Goal: Task Accomplishment & Management: Manage account settings

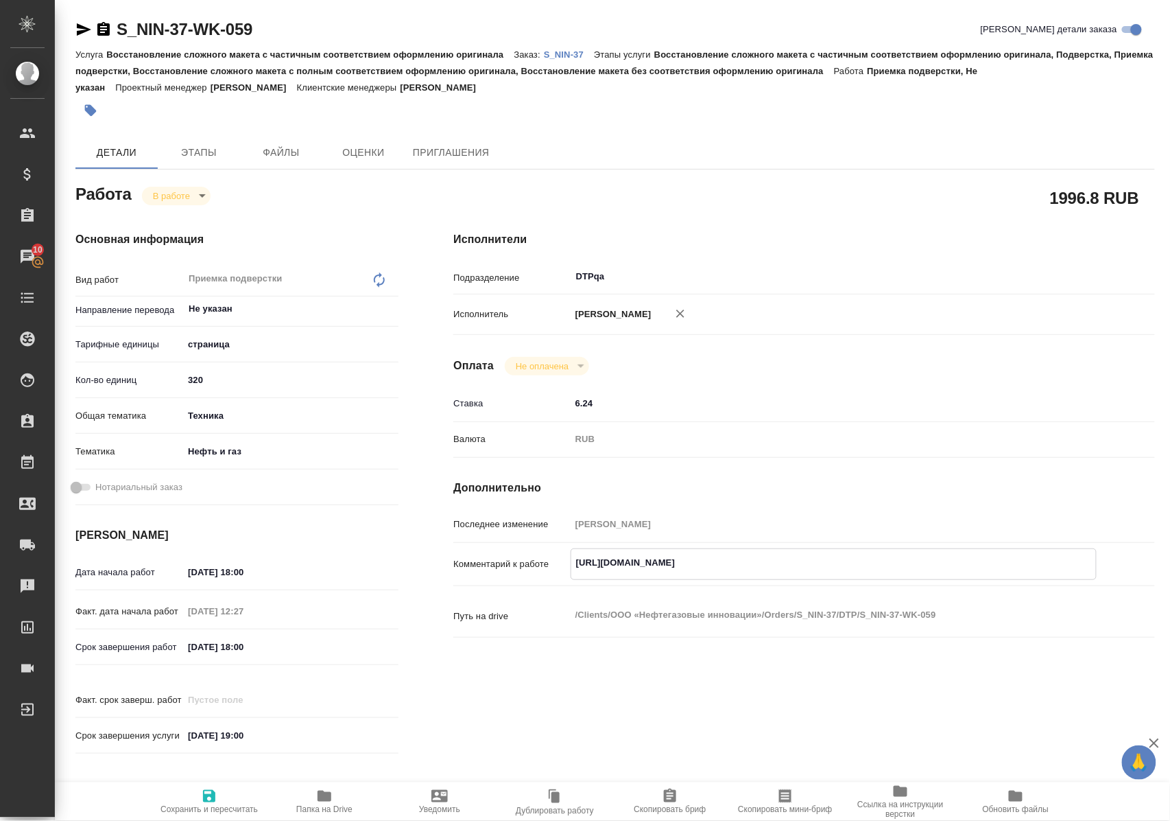
click at [873, 571] on textarea "https://tera.awatera.com/Work/6806996a03caf667515f5194/" at bounding box center [834, 562] width 525 height 23
click at [327, 799] on icon "button" at bounding box center [325, 795] width 14 height 11
click at [207, 192] on body "🙏 .cls-1 fill:#fff; AWATERA Polushina Alena Клиенты Спецификации Заказы 10 Чаты…" at bounding box center [585, 410] width 1170 height 821
click at [206, 217] on li "Выполнен" at bounding box center [188, 218] width 91 height 23
type textarea "x"
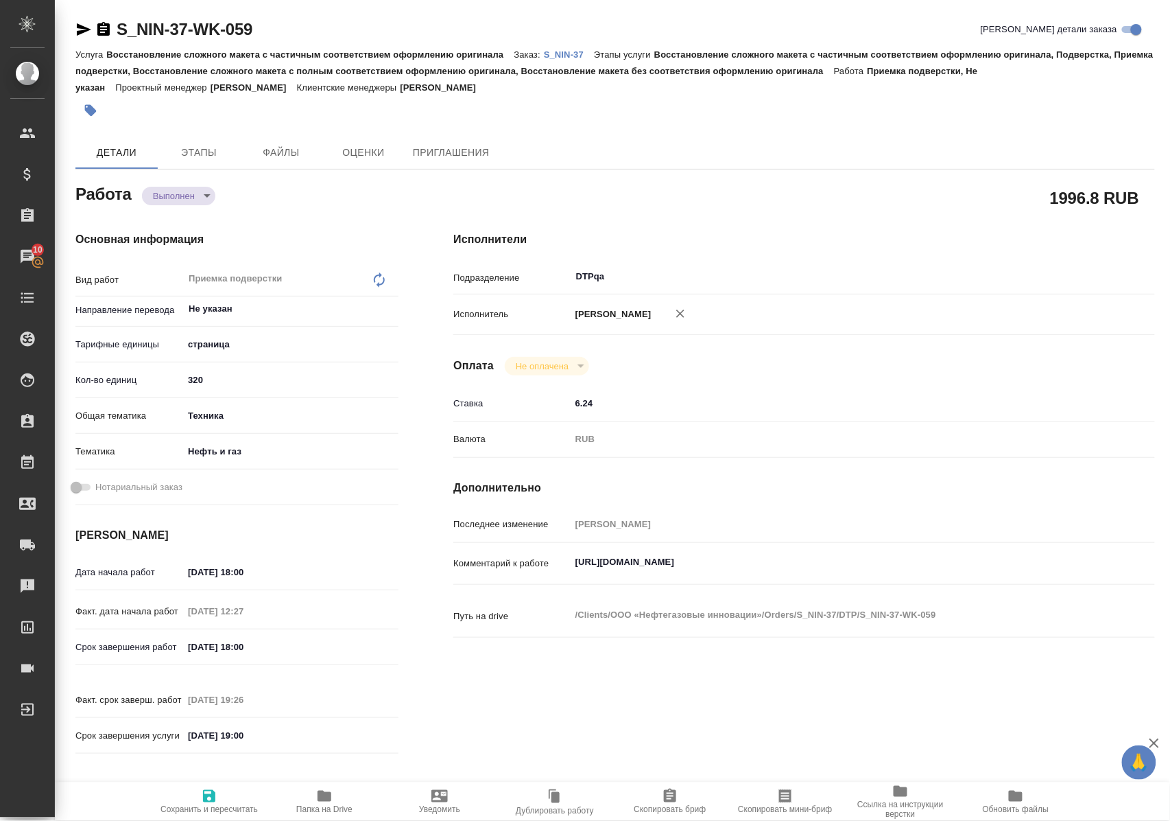
type textarea "x"
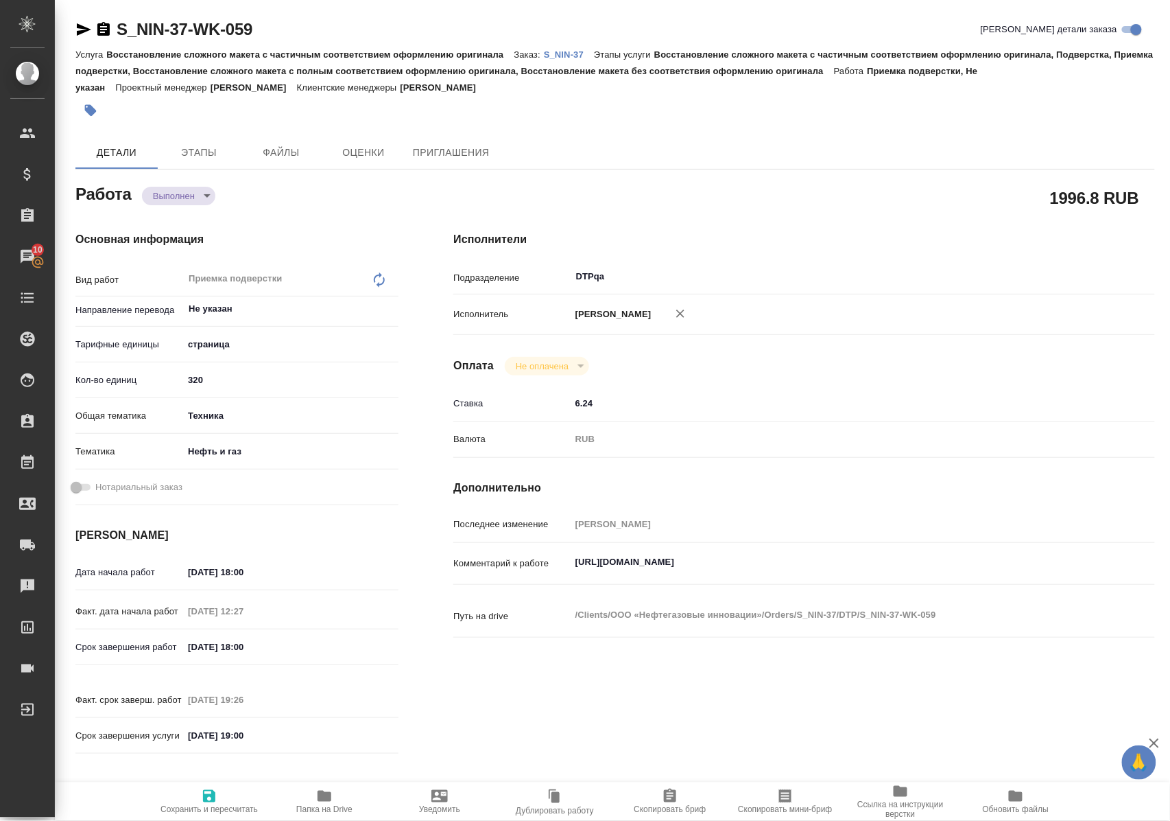
type textarea "x"
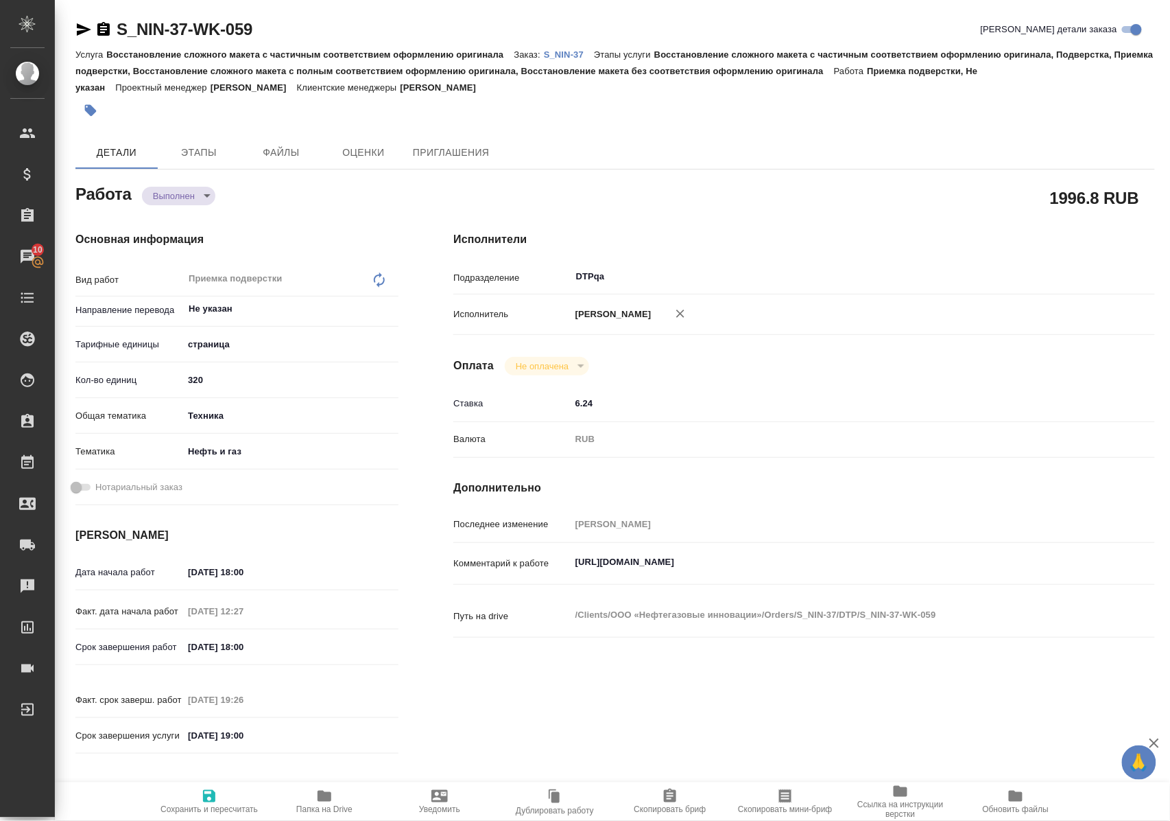
click at [859, 571] on textarea "https://tera.awatera.com/Work/6806996a03caf667515f5194/" at bounding box center [834, 561] width 526 height 23
type textarea "x"
type textarea "https://tera.awatera.com/Work/6806996a03caf667515f5194/"
type textarea "x"
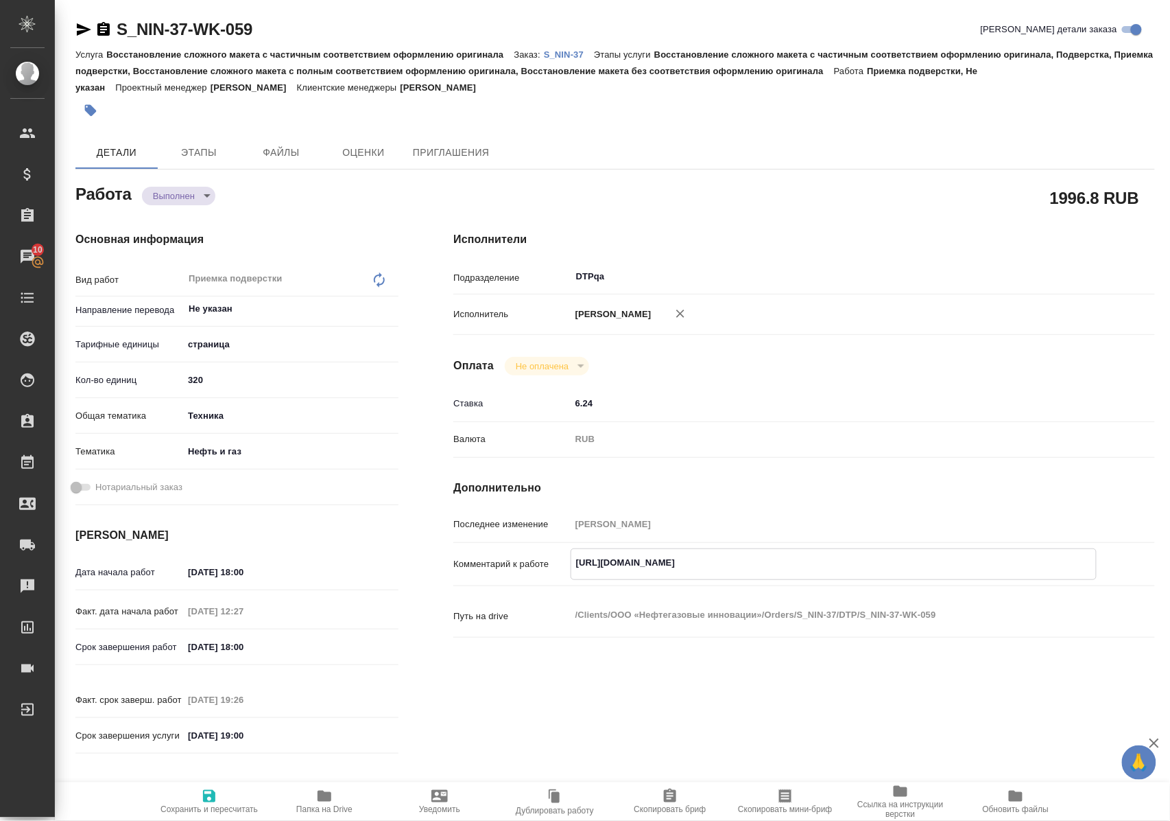
type textarea "x"
type textarea "https://tera.awatera.com/Work/6806996a03caf667515f5194/"
type textarea "x"
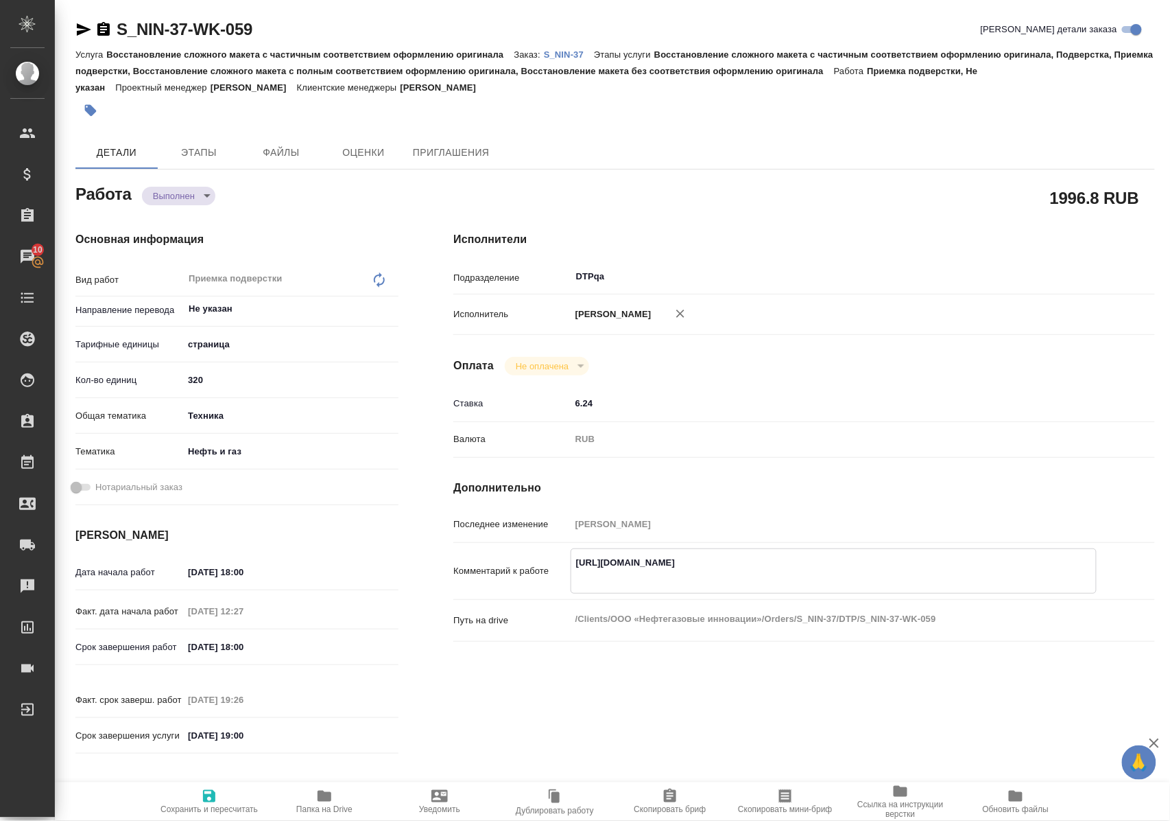
type textarea "x"
type textarea "https://tera.awatera.com/Work/6806996a03caf667515f5194/ ф"
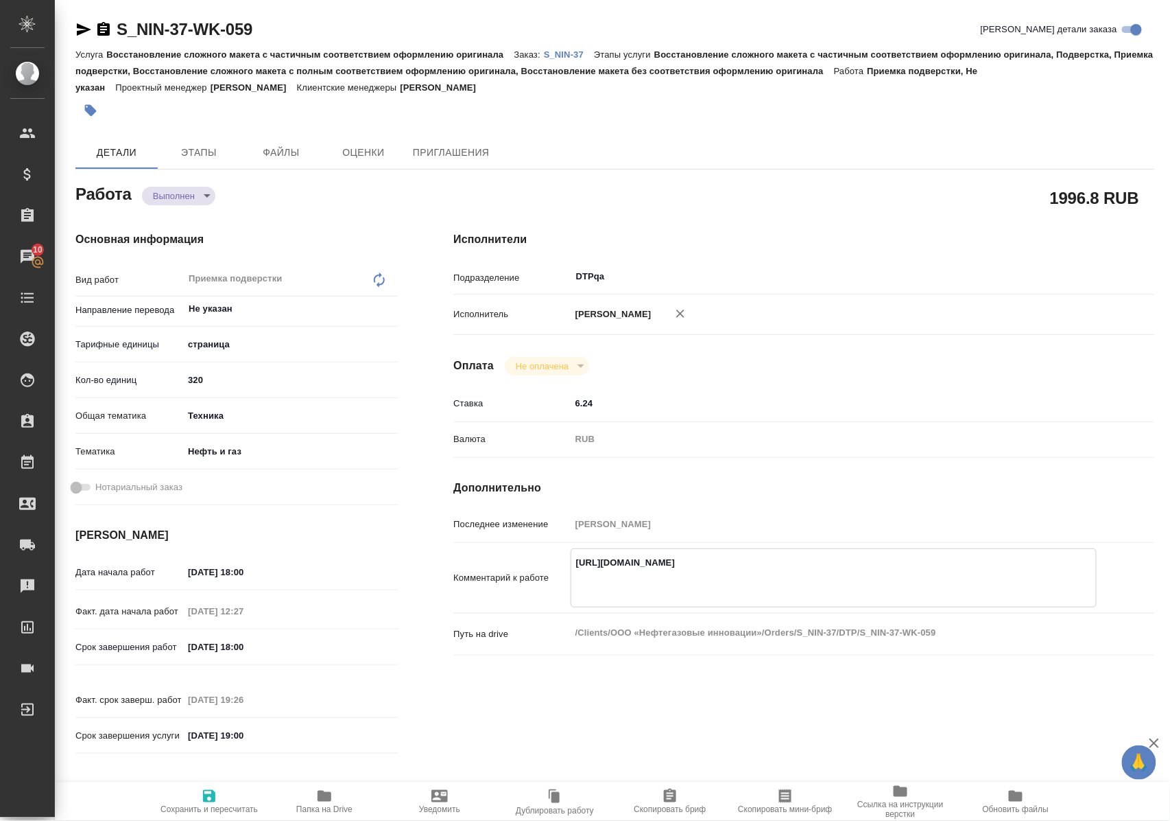
type textarea "x"
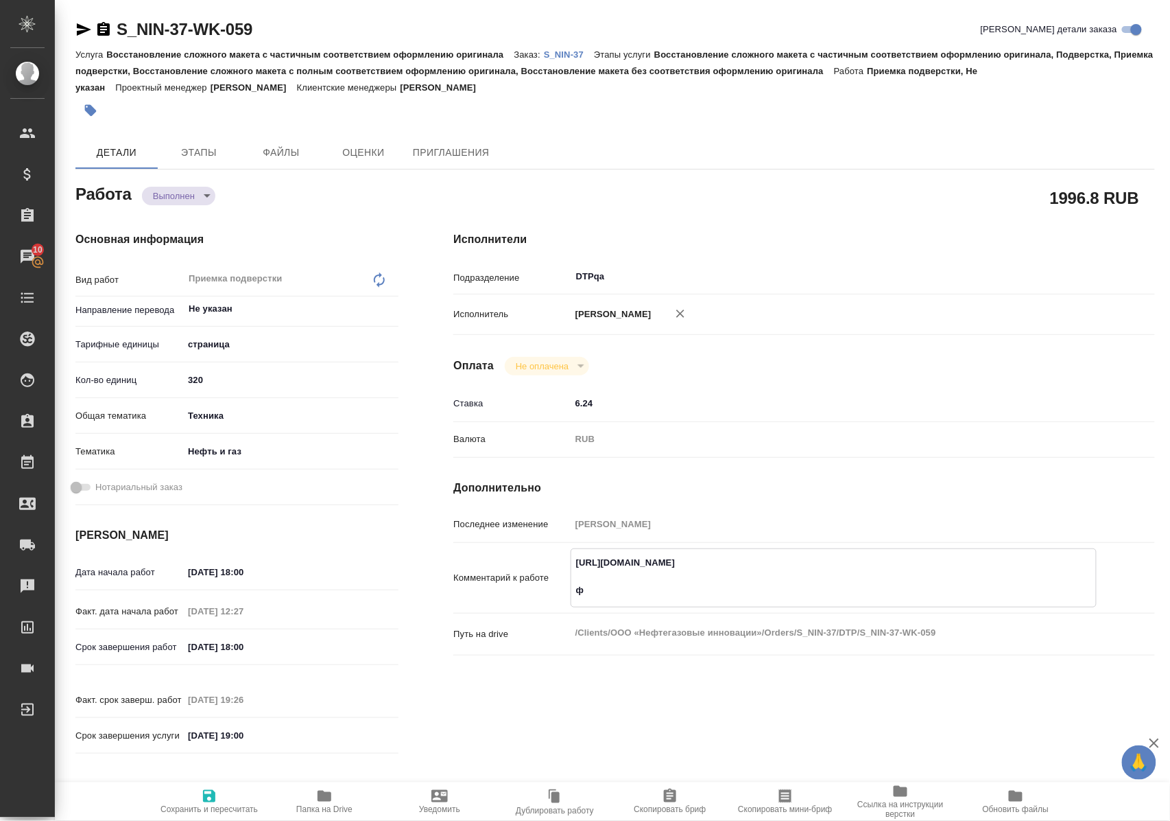
type textarea "https://tera.awatera.com/Work/6806996a03caf667515f5194/ фа"
type textarea "x"
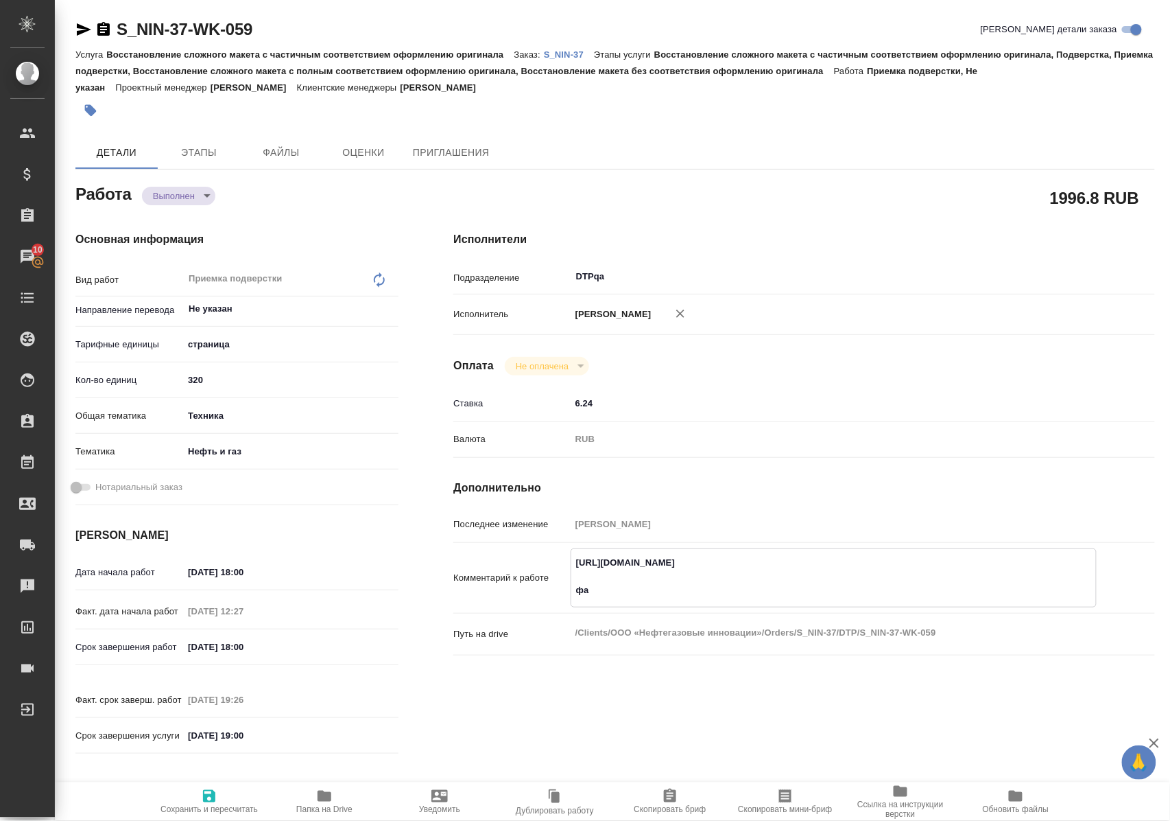
type textarea "x"
type textarea "https://tera.awatera.com/Work/6806996a03caf667515f5194/ фай"
type textarea "x"
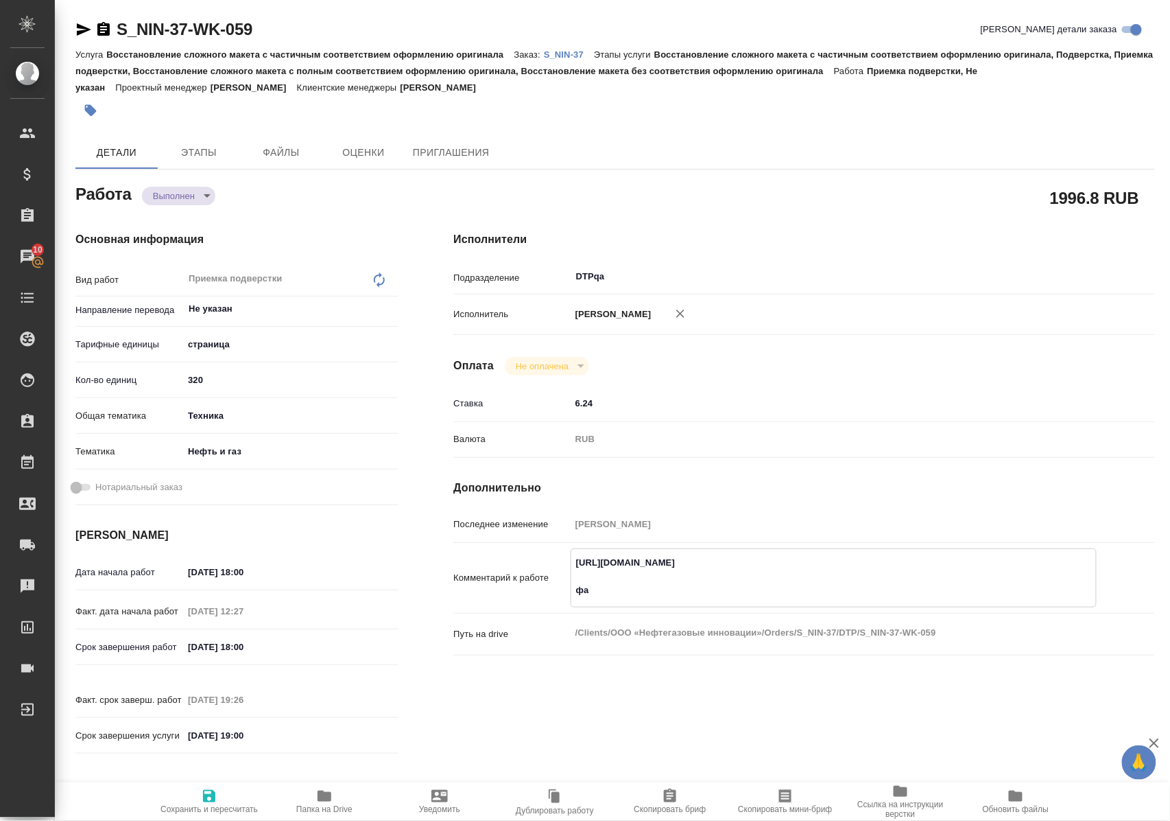
type textarea "x"
type textarea "https://tera.awatera.com/Work/6806996a03caf667515f5194/ файл"
type textarea "x"
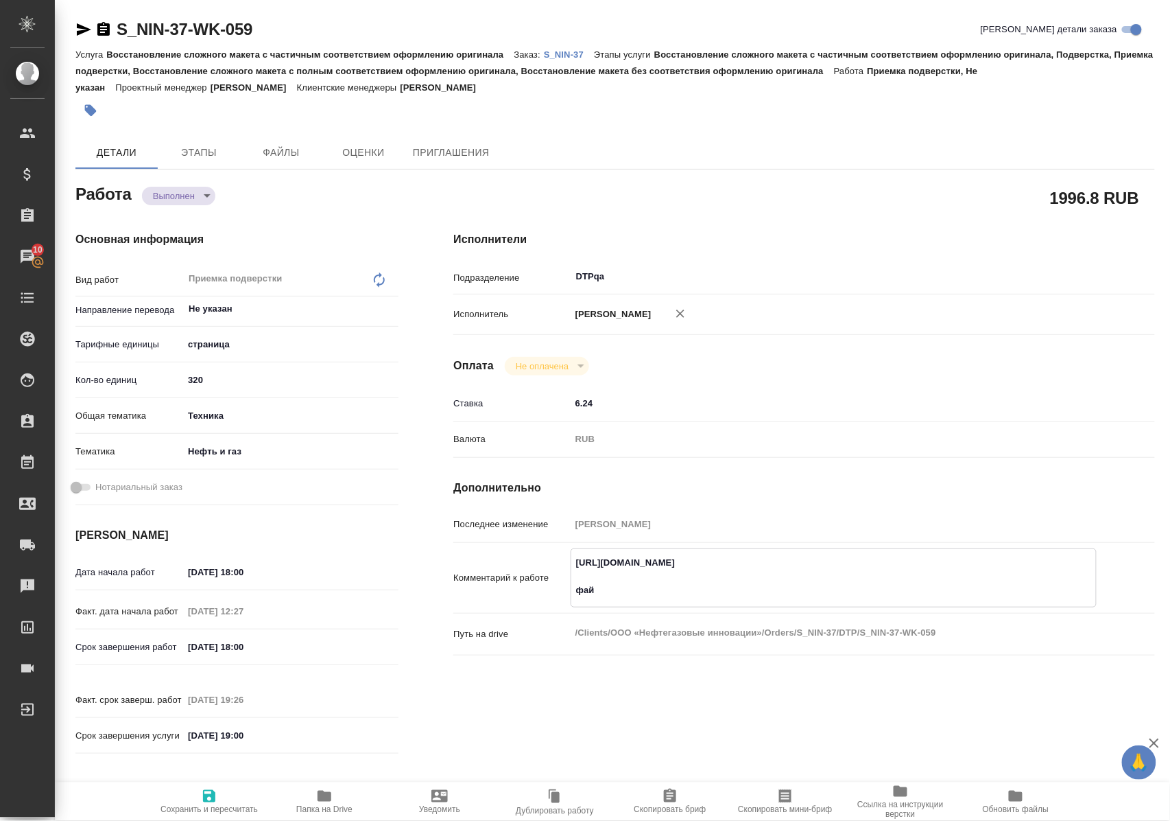
type textarea "x"
type textarea "https://tera.awatera.com/Work/6806996a03caf667515f5194/ файл"
type textarea "x"
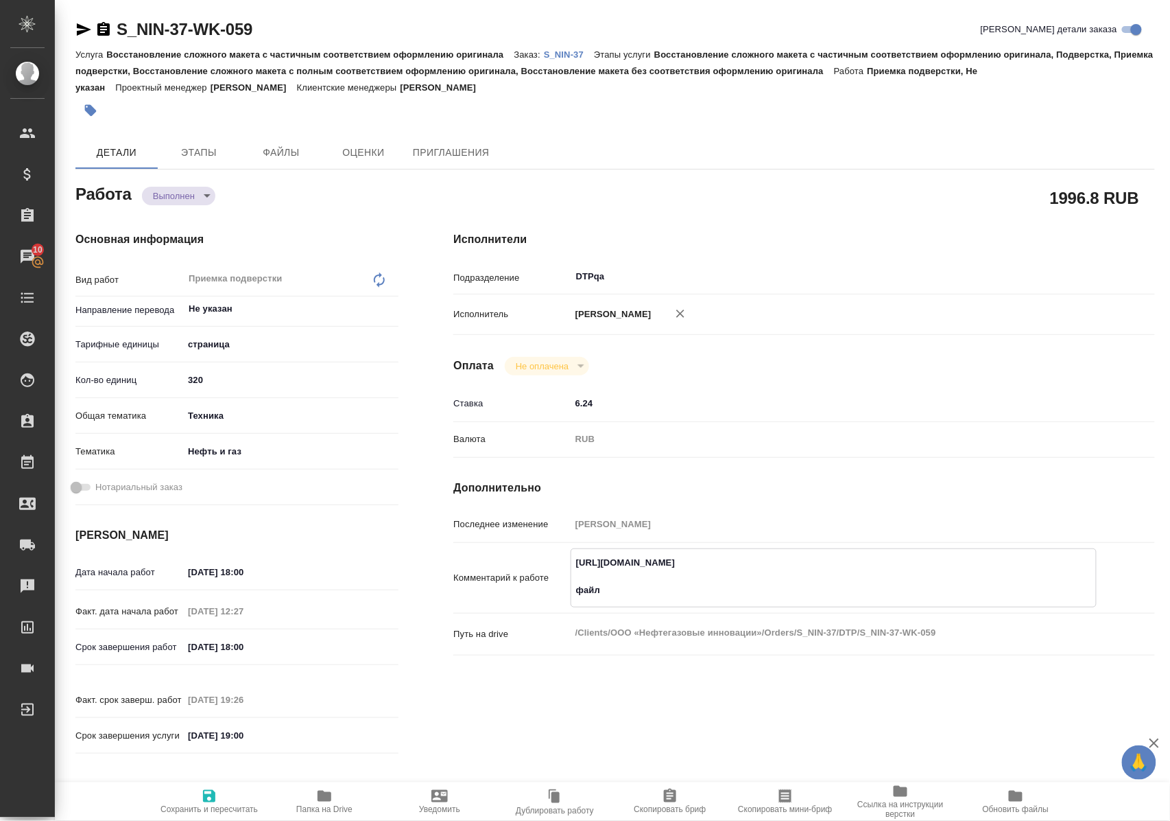
type textarea "x"
type textarea "https://tera.awatera.com/Work/6806996a03caf667515f5194/ файл н"
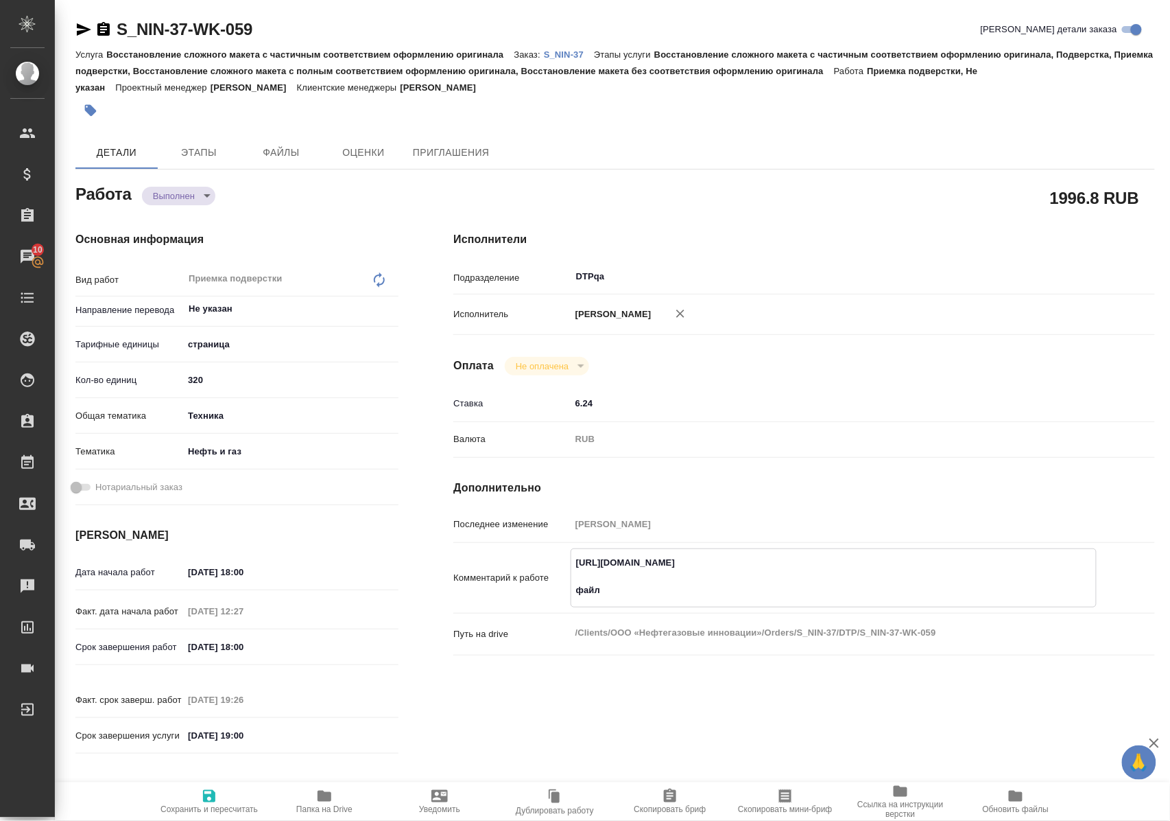
type textarea "x"
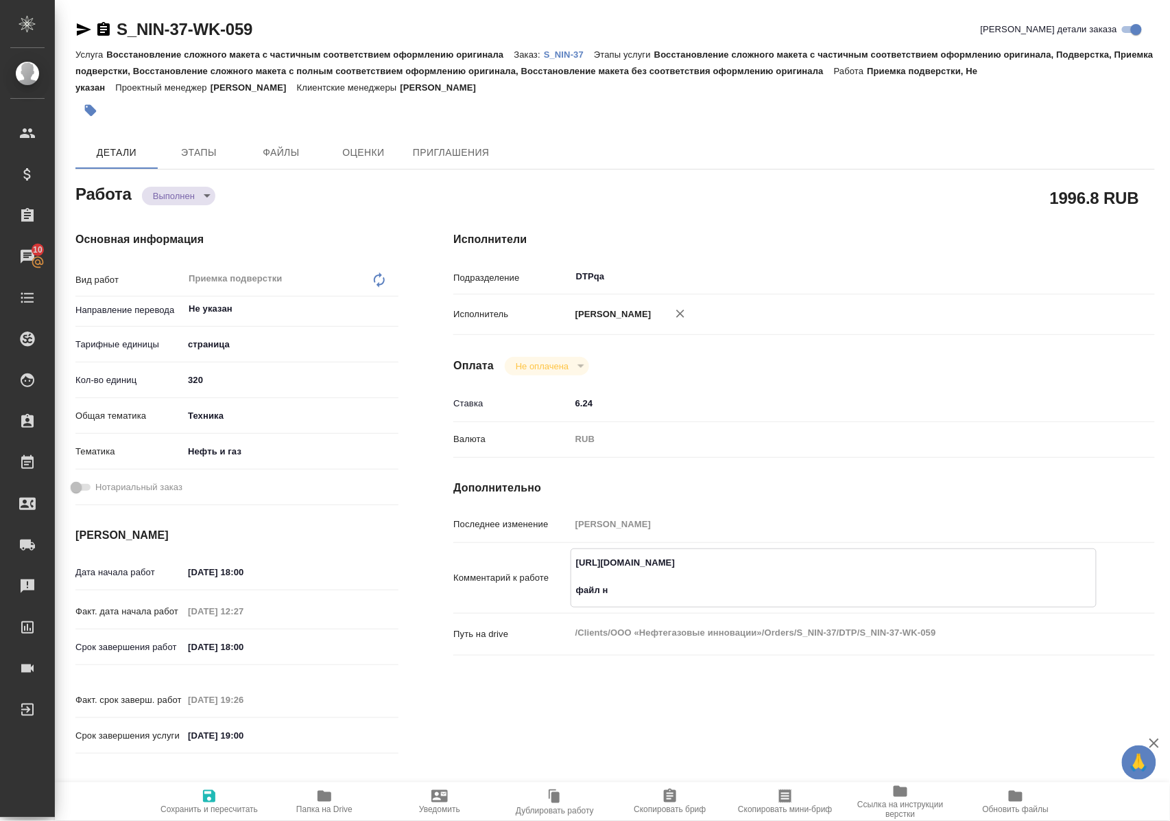
type textarea "https://tera.awatera.com/Work/6806996a03caf667515f5194/ файл на"
type textarea "x"
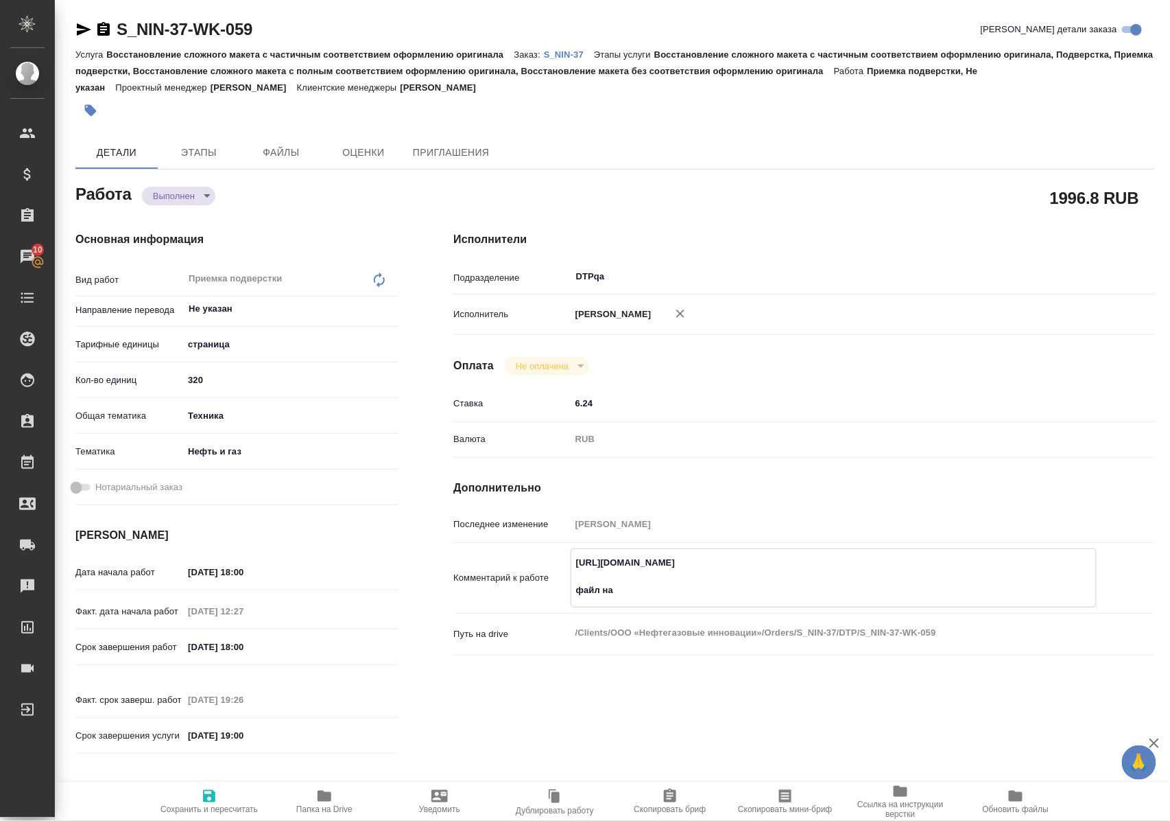
type textarea "x"
type textarea "https://tera.awatera.com/Work/6806996a03caf667515f5194/ файл на"
type textarea "x"
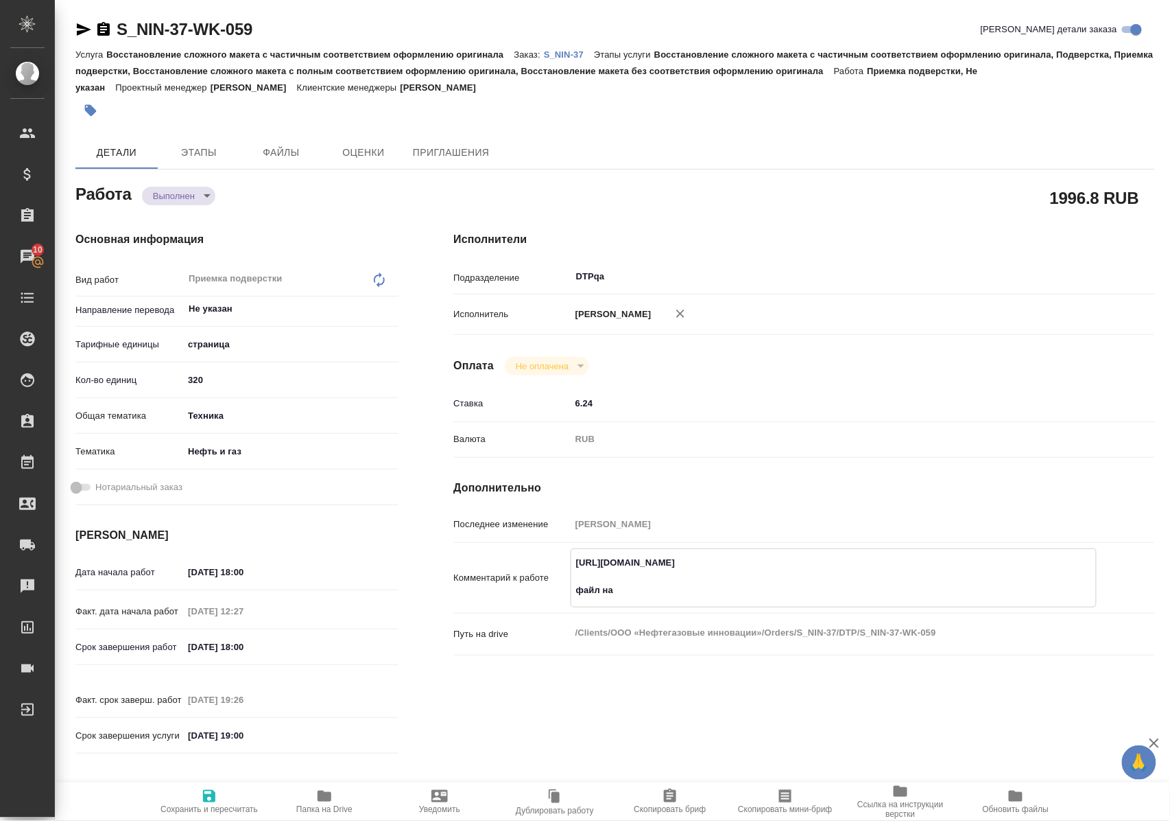
type textarea "x"
type textarea "https://tera.awatera.com/Work/6806996a03caf667515f5194/ файл на д"
type textarea "x"
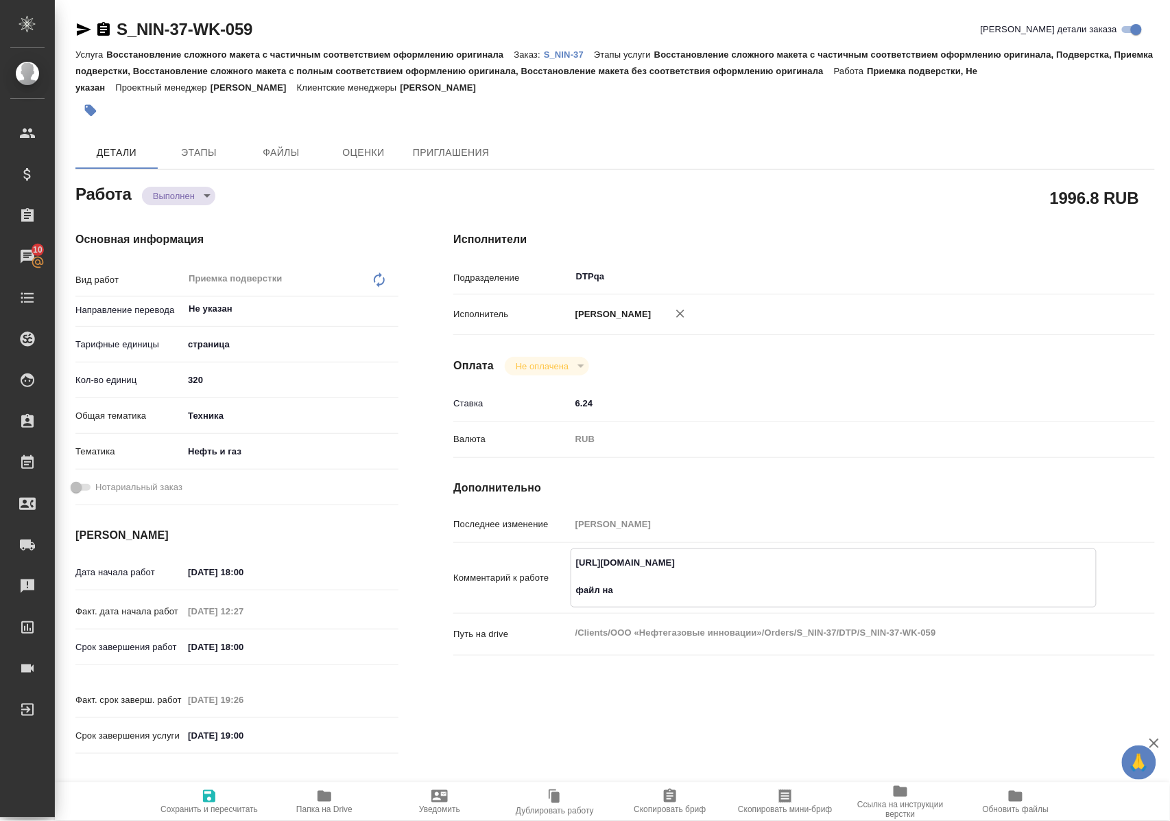
type textarea "x"
type textarea "https://tera.awatera.com/Work/6806996a03caf667515f5194/ файл на до"
type textarea "x"
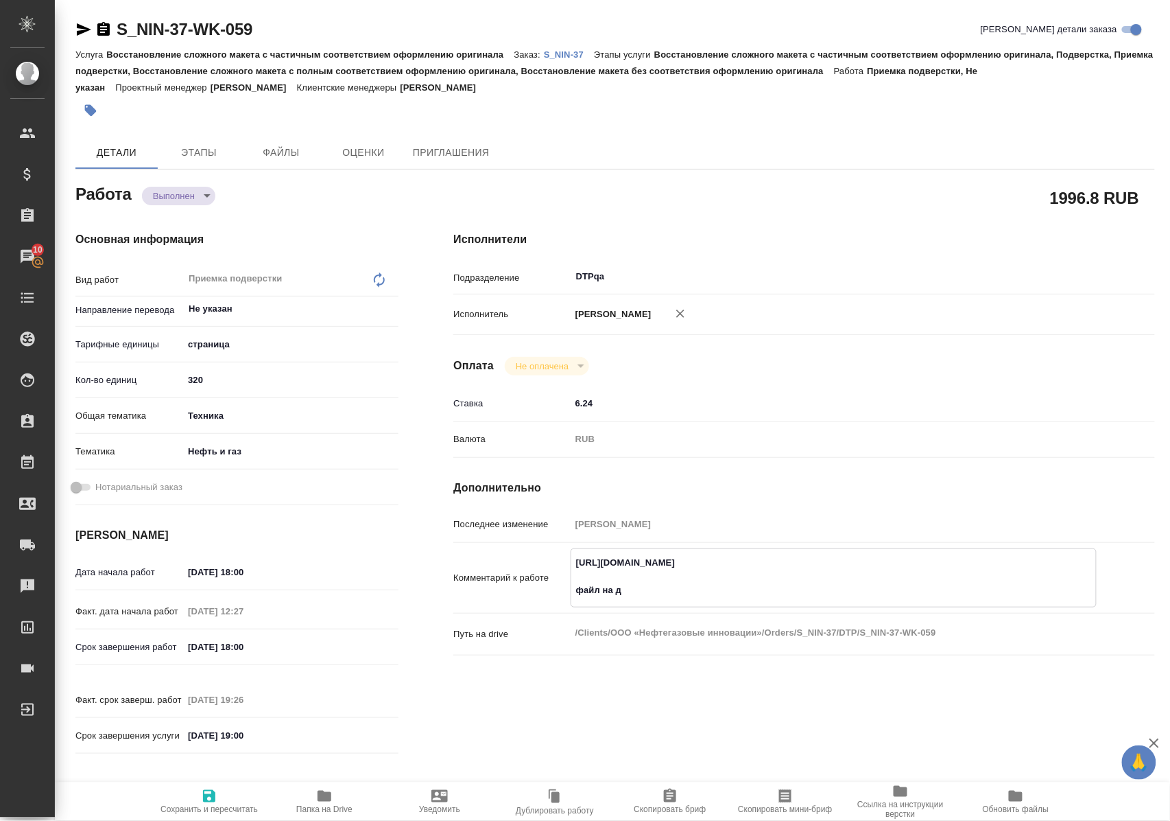
type textarea "x"
type textarea "https://tera.awatera.com/Work/6806996a03caf667515f5194/ файл на дор"
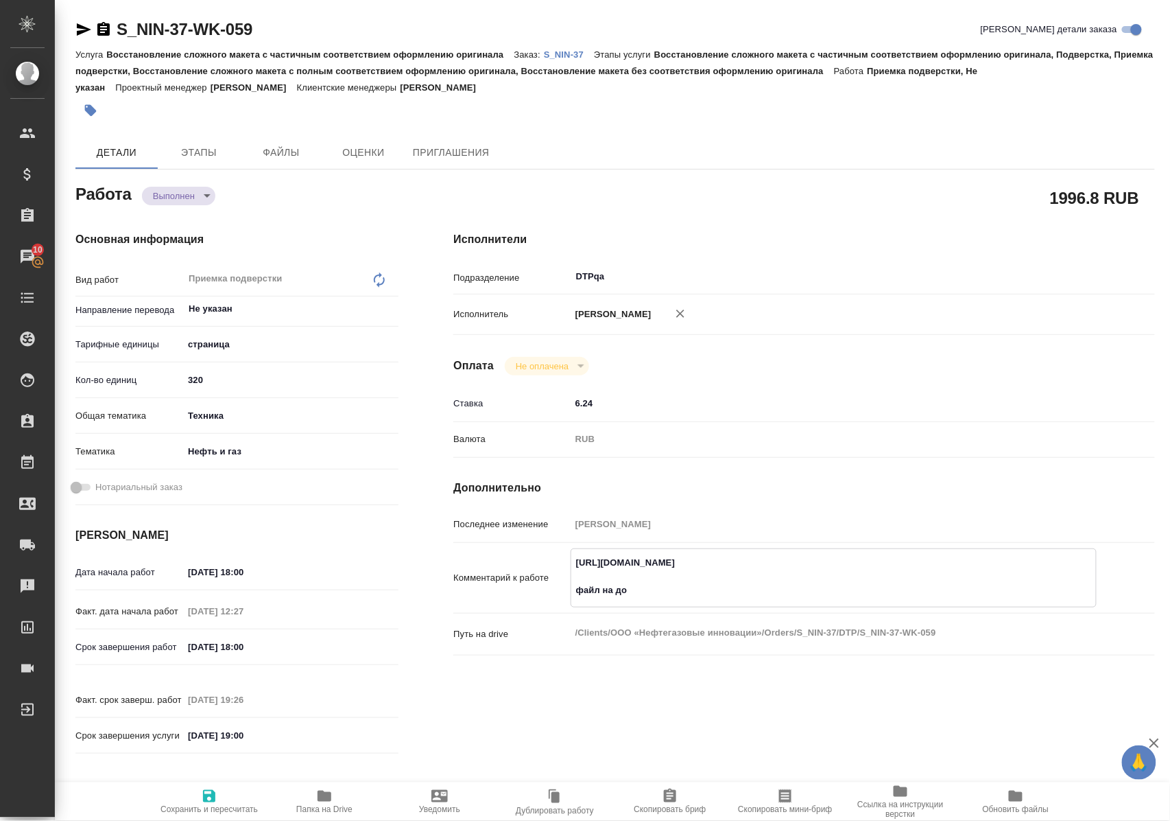
type textarea "x"
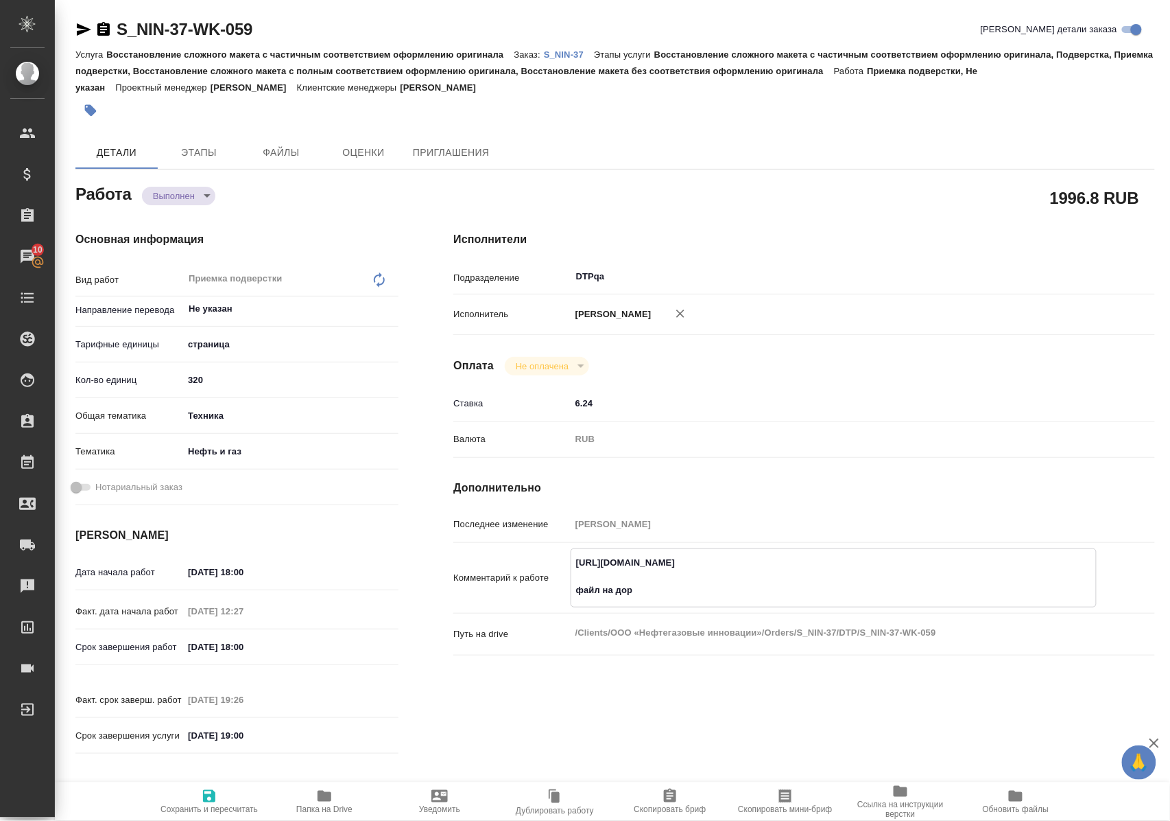
type textarea "https://tera.awatera.com/Work/6806996a03caf667515f5194/ файл на дора"
type textarea "x"
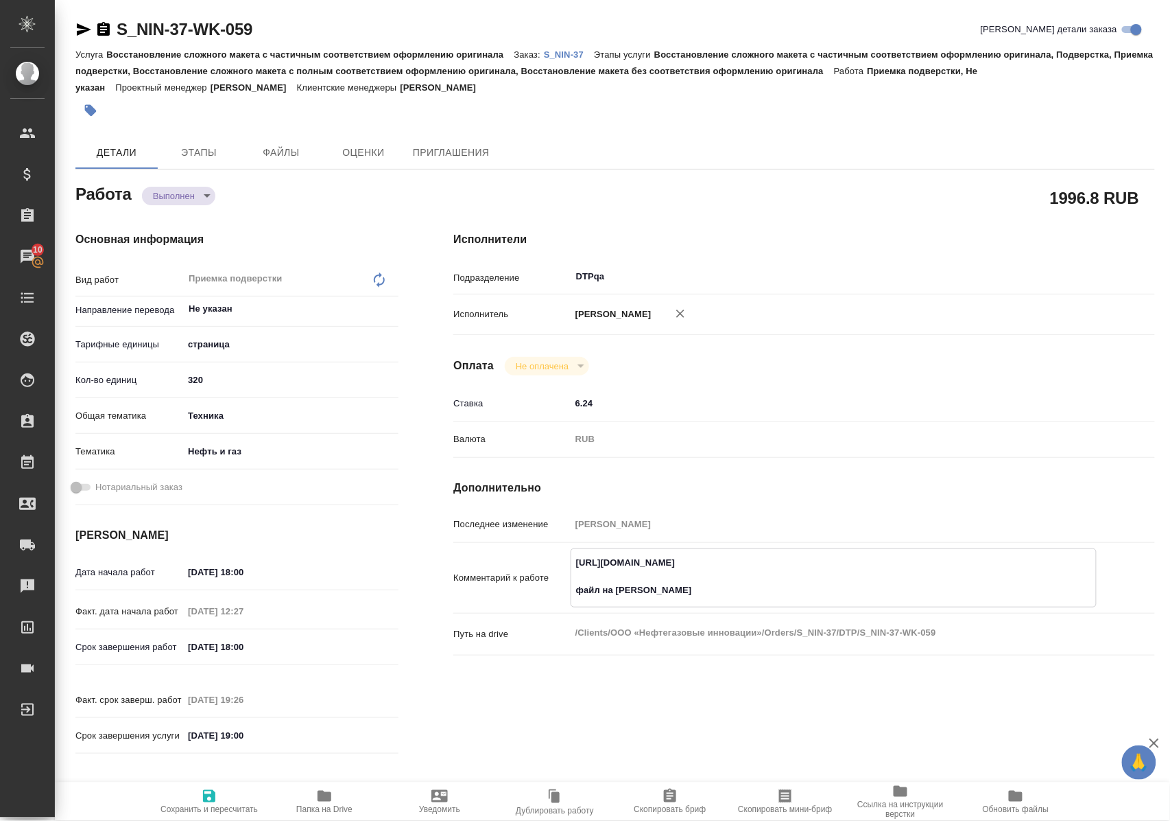
type textarea "x"
type textarea "https://tera.awatera.com/Work/6806996a03caf667515f5194/ файл на дораб"
type textarea "x"
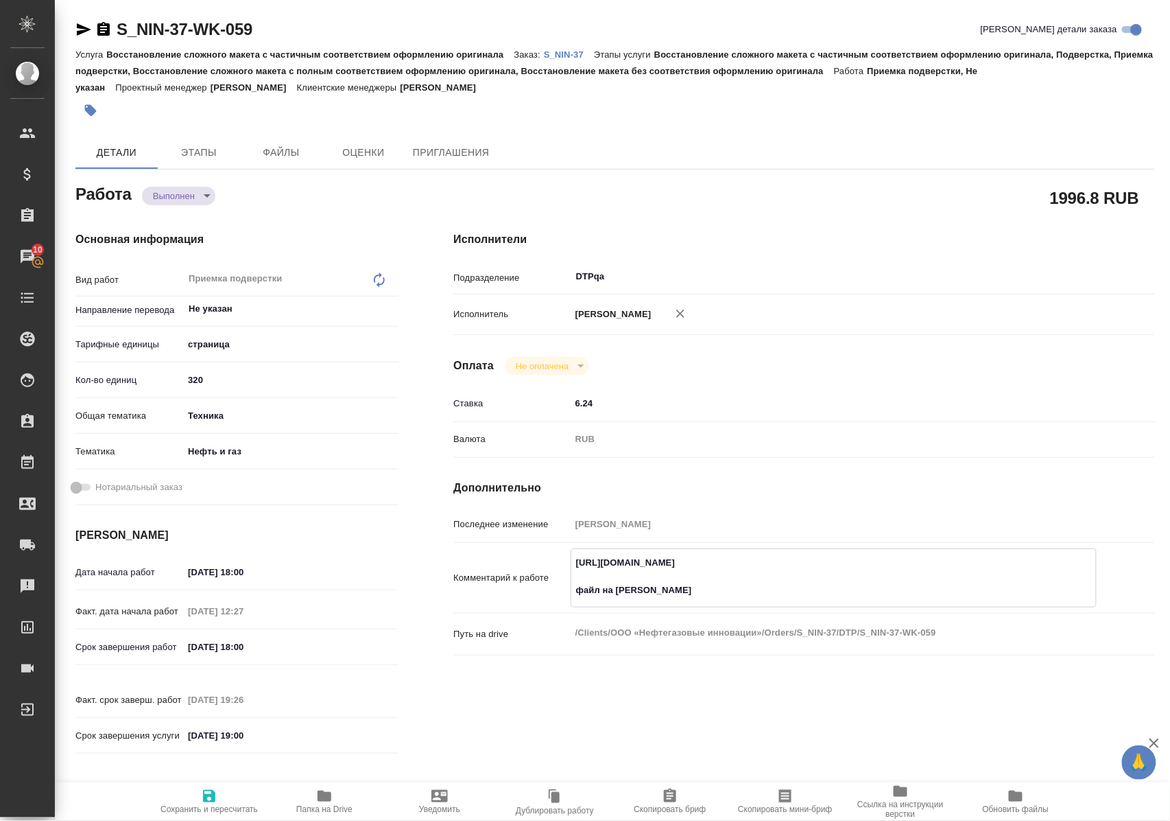
type textarea "x"
type textarea "https://tera.awatera.com/Work/6806996a03caf667515f5194/ файл на дорабо"
type textarea "x"
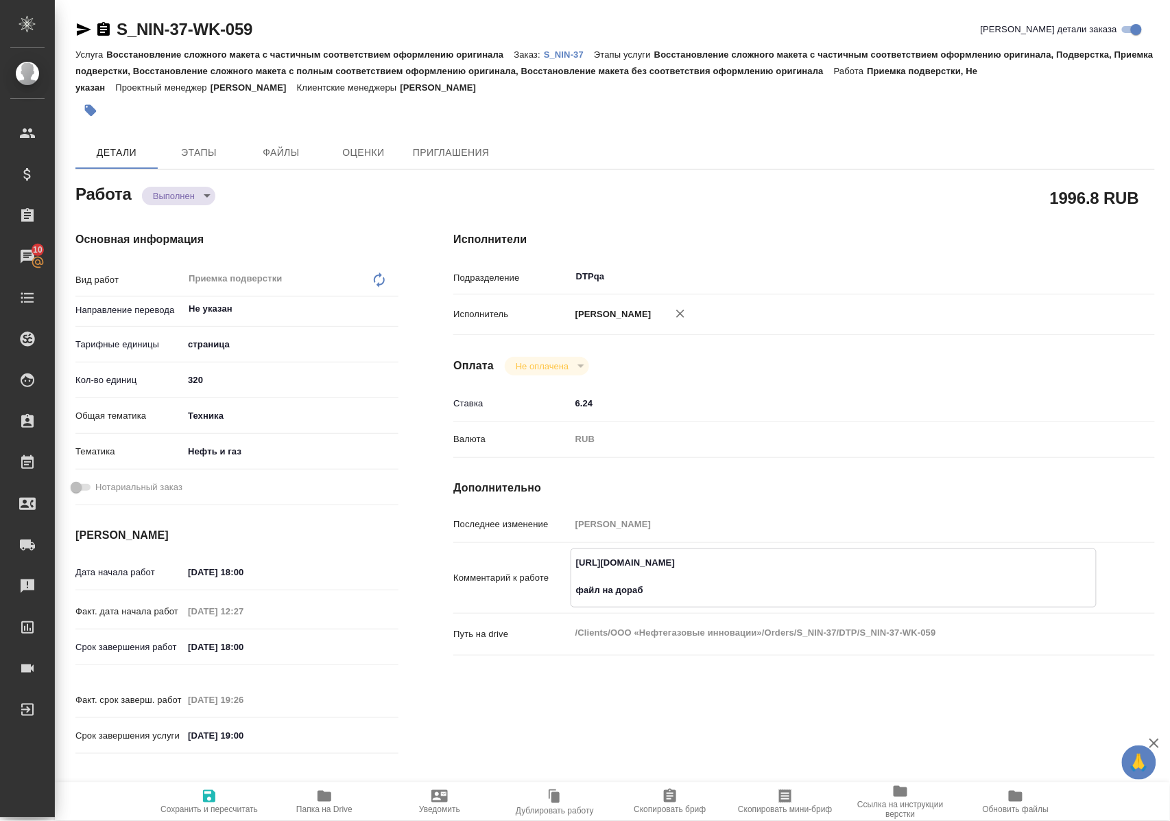
type textarea "x"
type textarea "https://tera.awatera.com/Work/6806996a03caf667515f5194/ файл на доработ"
type textarea "x"
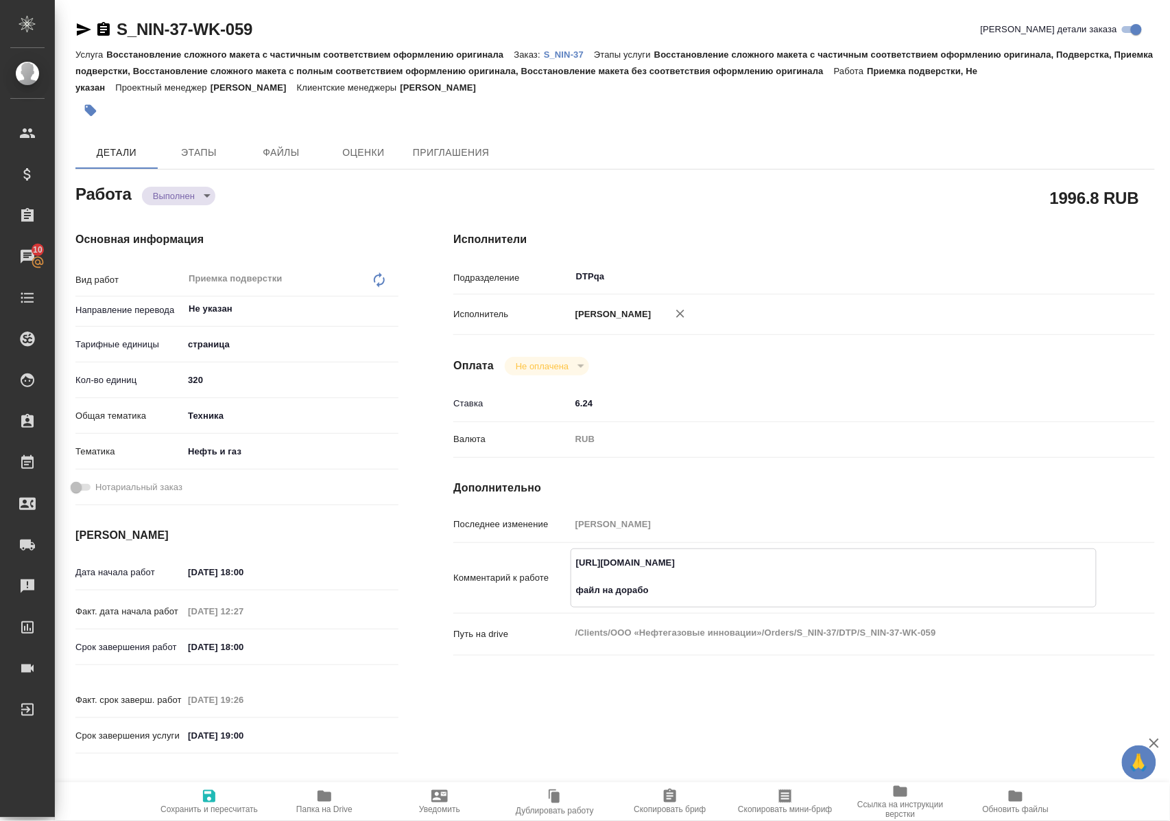
type textarea "x"
type textarea "https://tera.awatera.com/Work/6806996a03caf667515f5194/ файл на доработк"
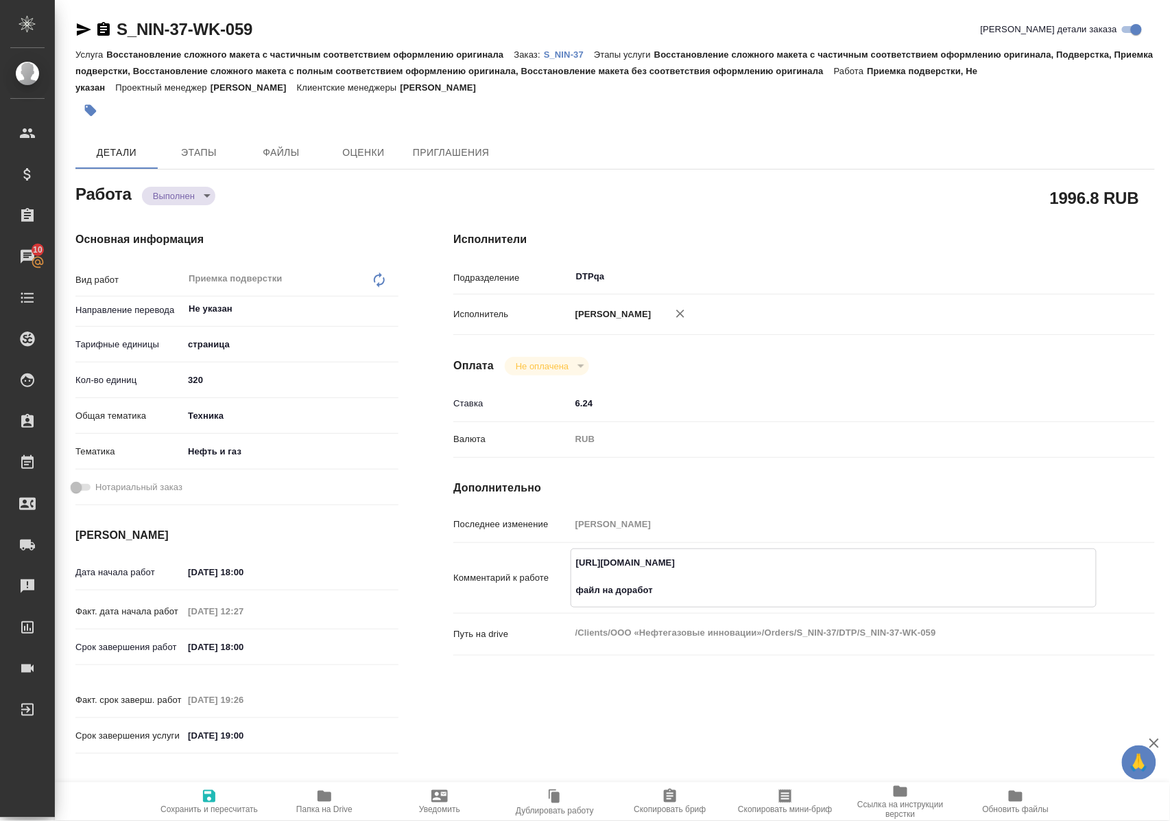
type textarea "x"
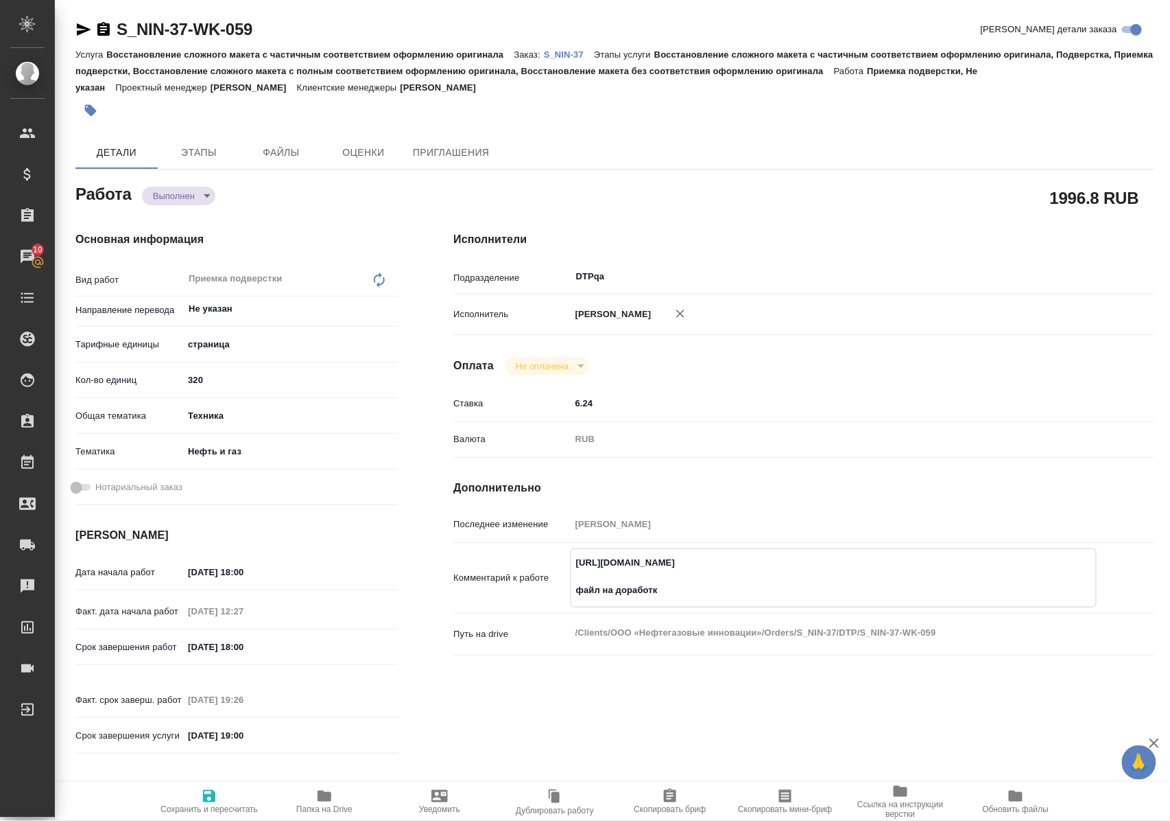
type textarea "https://tera.awatera.com/Work/6806996a03caf667515f5194/ файл на доработку"
type textarea "x"
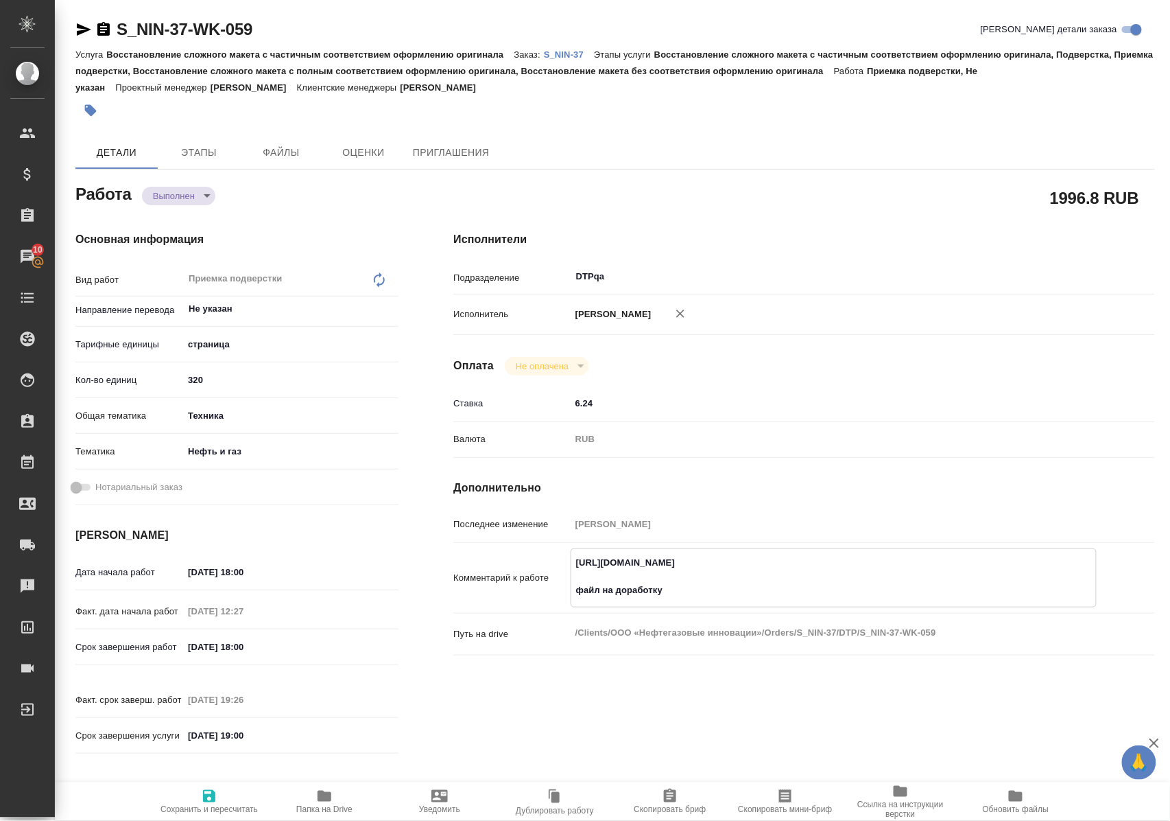
type textarea "x"
type textarea "https://tera.awatera.com/Work/6806996a03caf667515f5194/ файл на доработку,"
type textarea "x"
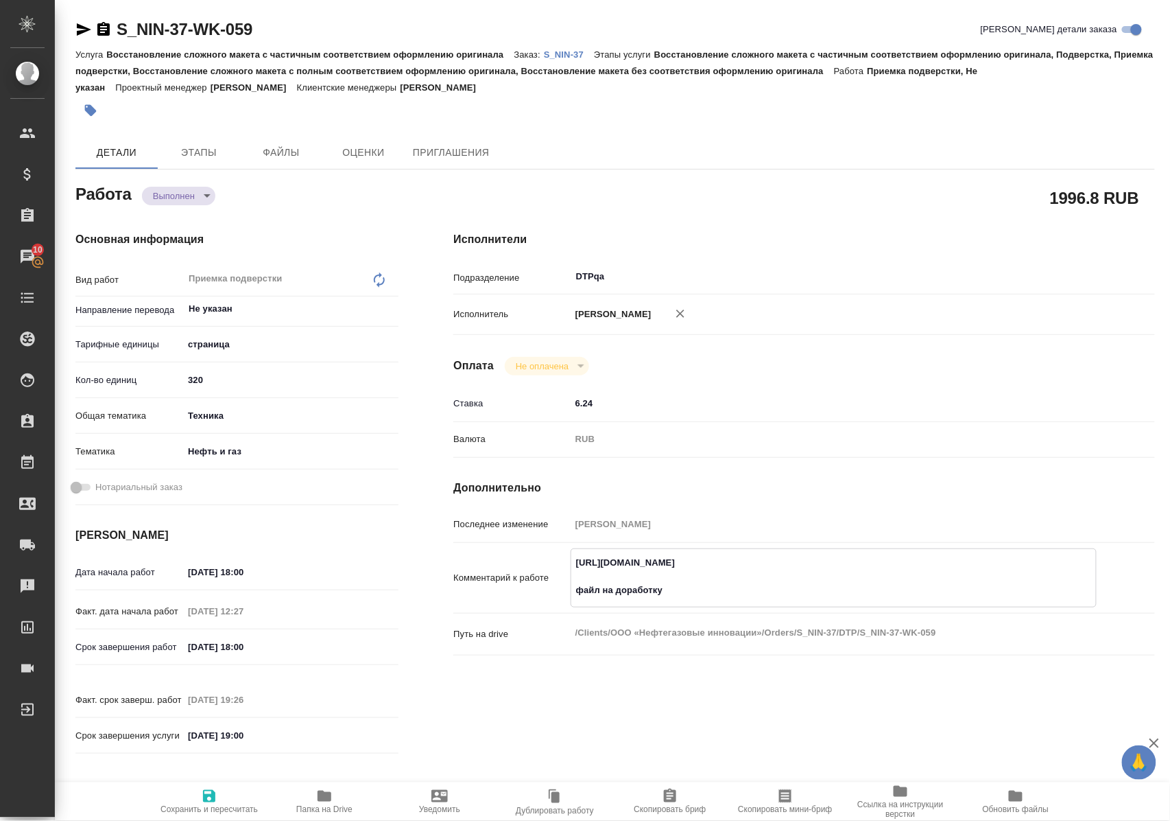
type textarea "x"
type textarea "https://tera.awatera.com/Work/6806996a03caf667515f5194/ файл на доработку,"
type textarea "x"
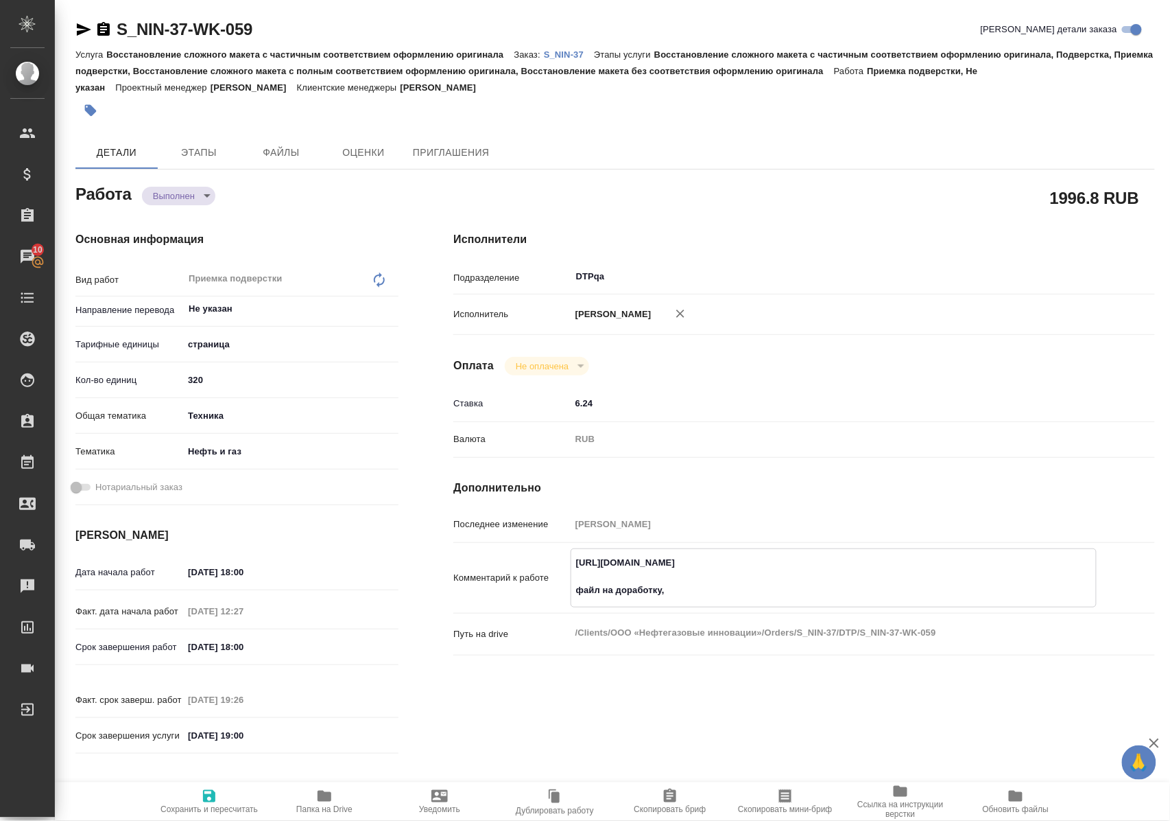
type textarea "x"
type textarea "https://tera.awatera.com/Work/6806996a03caf667515f5194/ файл на доработку, п"
type textarea "x"
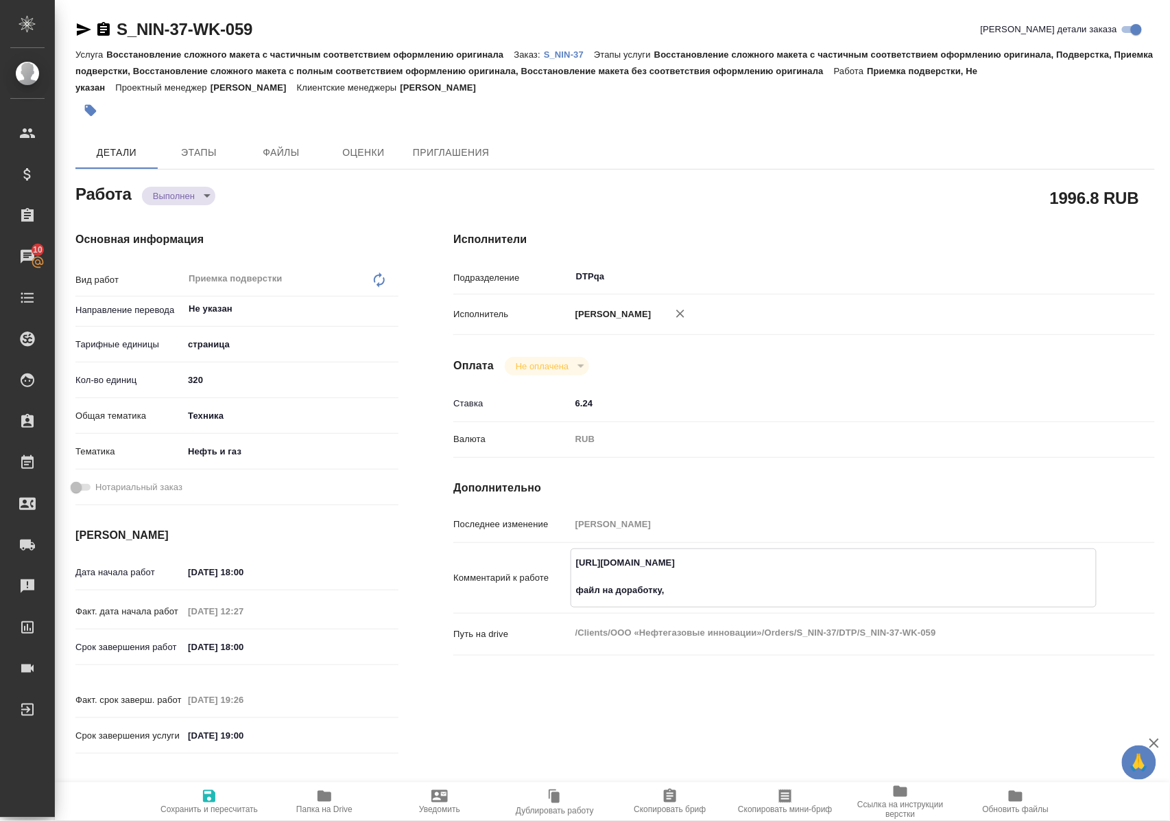
type textarea "x"
type textarea "https://tera.awatera.com/Work/6806996a03caf667515f5194/ файл на доработку, пр"
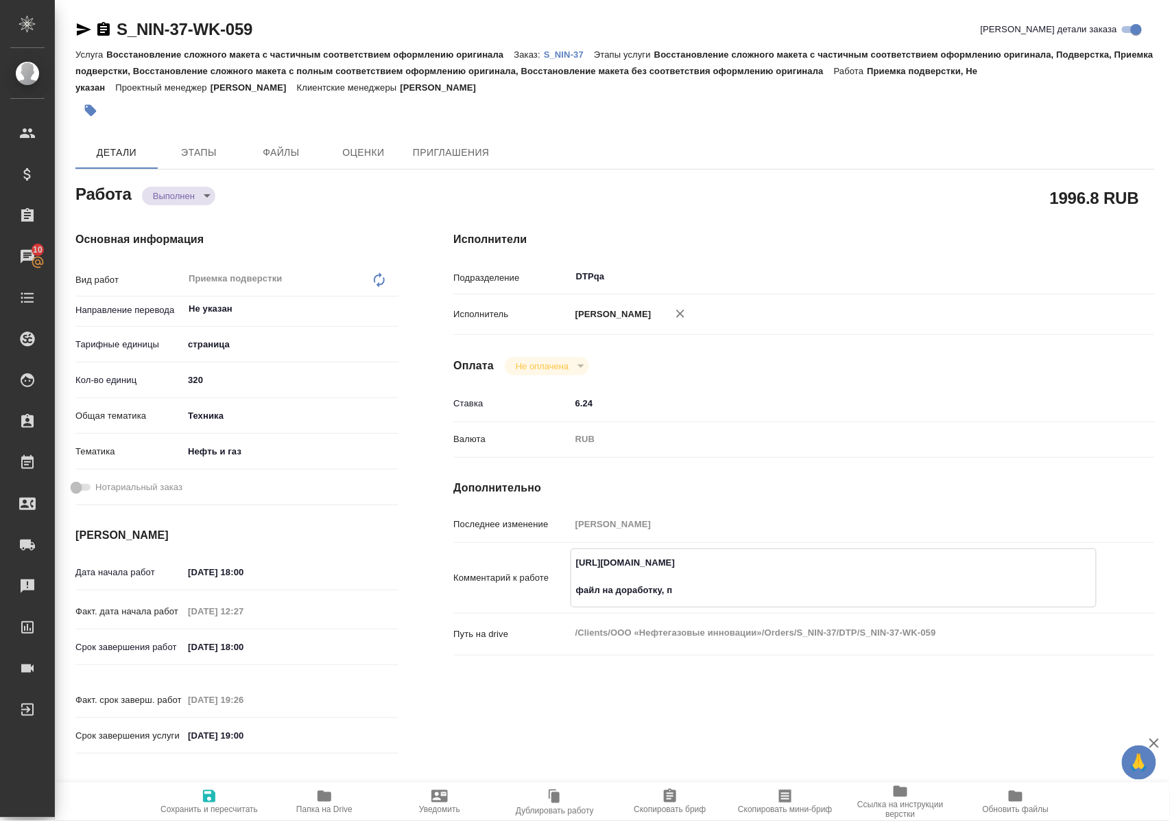
type textarea "x"
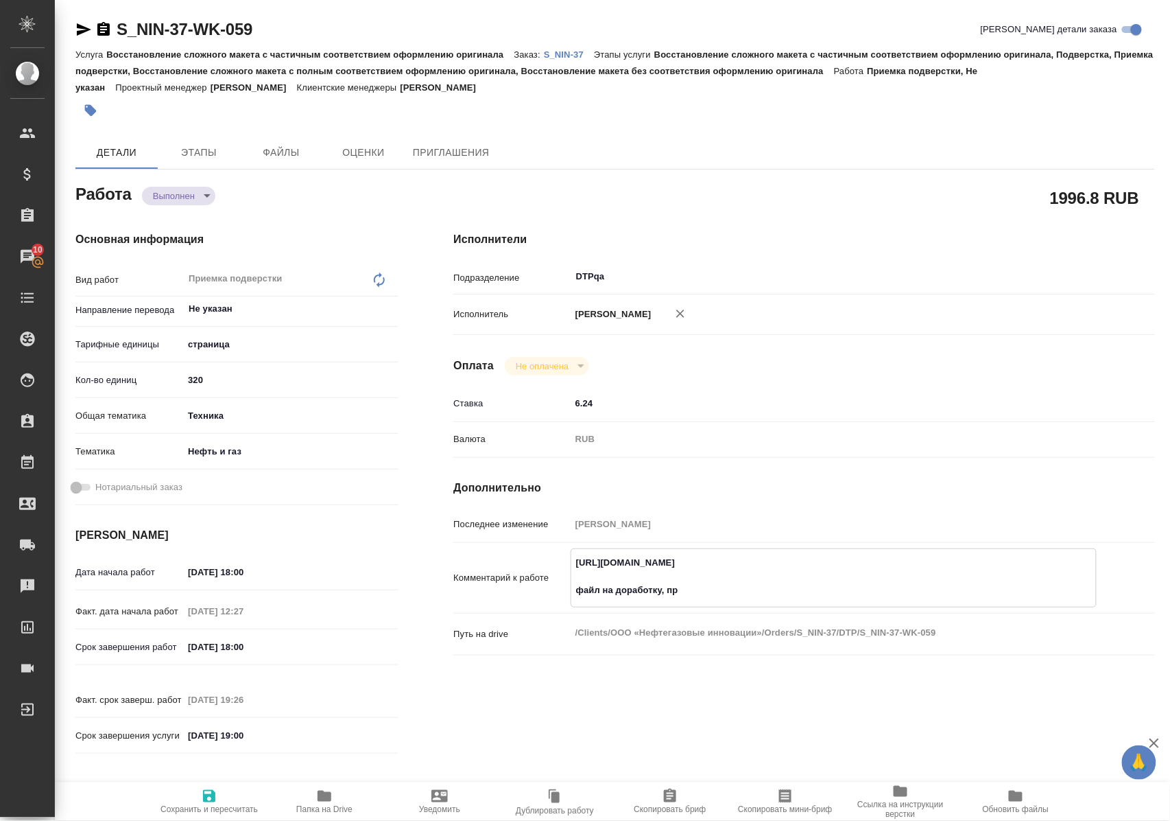
type textarea "https://tera.awatera.com/Work/6806996a03caf667515f5194/ файл на доработку, при"
type textarea "x"
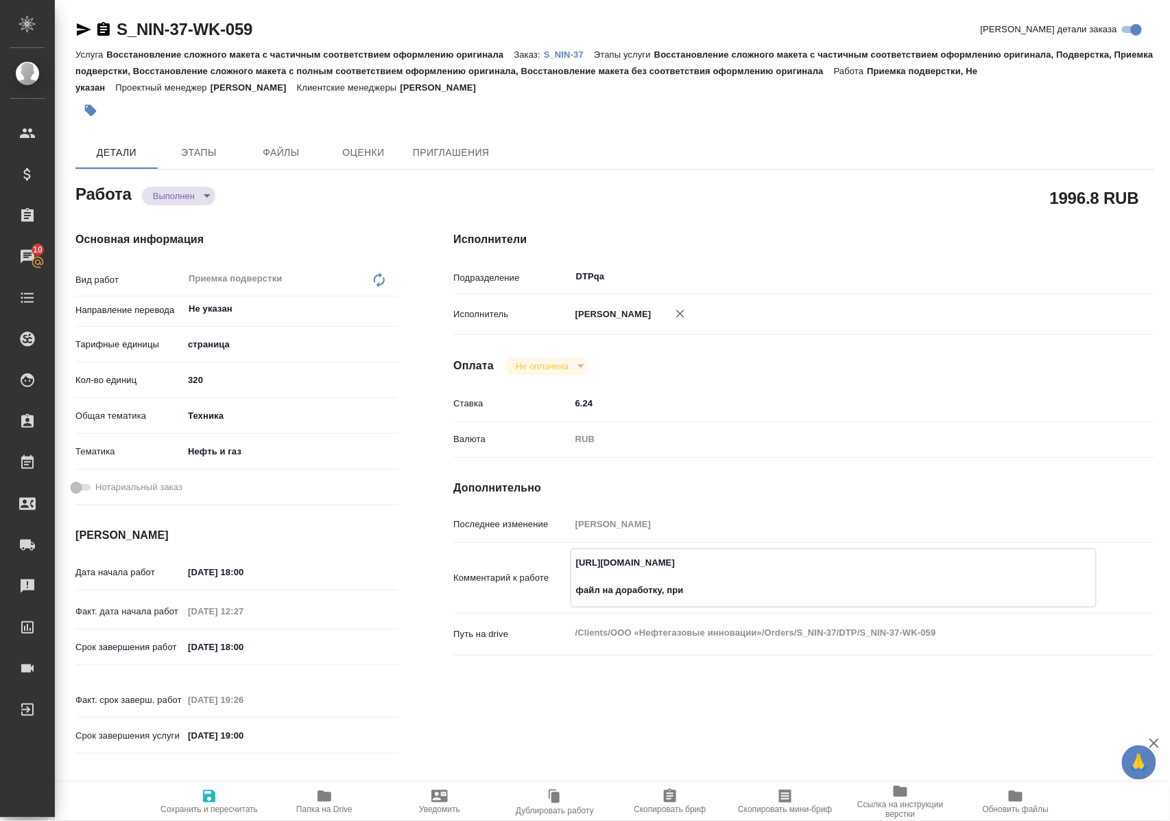
type textarea "x"
type textarea "https://tera.awatera.com/Work/6806996a03caf667515f5194/ файл на доработку, прим"
type textarea "x"
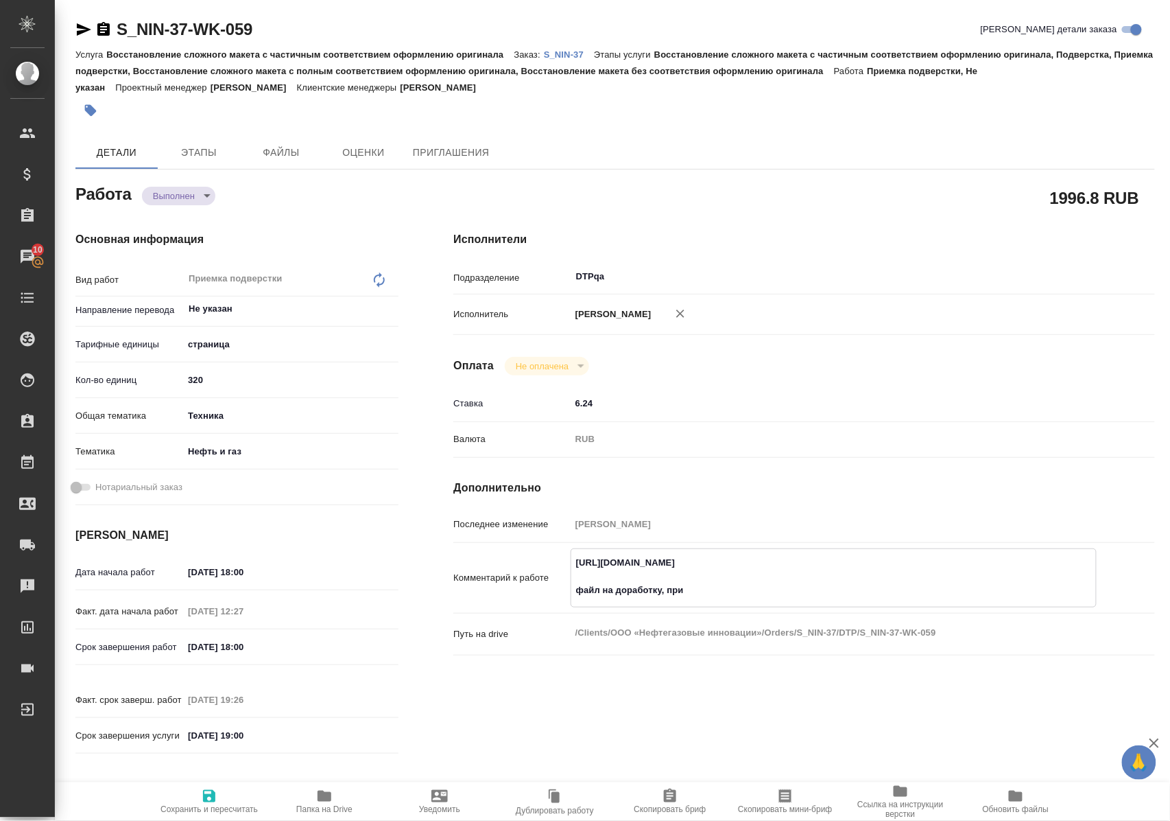
type textarea "x"
type textarea "https://tera.awatera.com/Work/6806996a03caf667515f5194/ файл на доработку, приме"
type textarea "x"
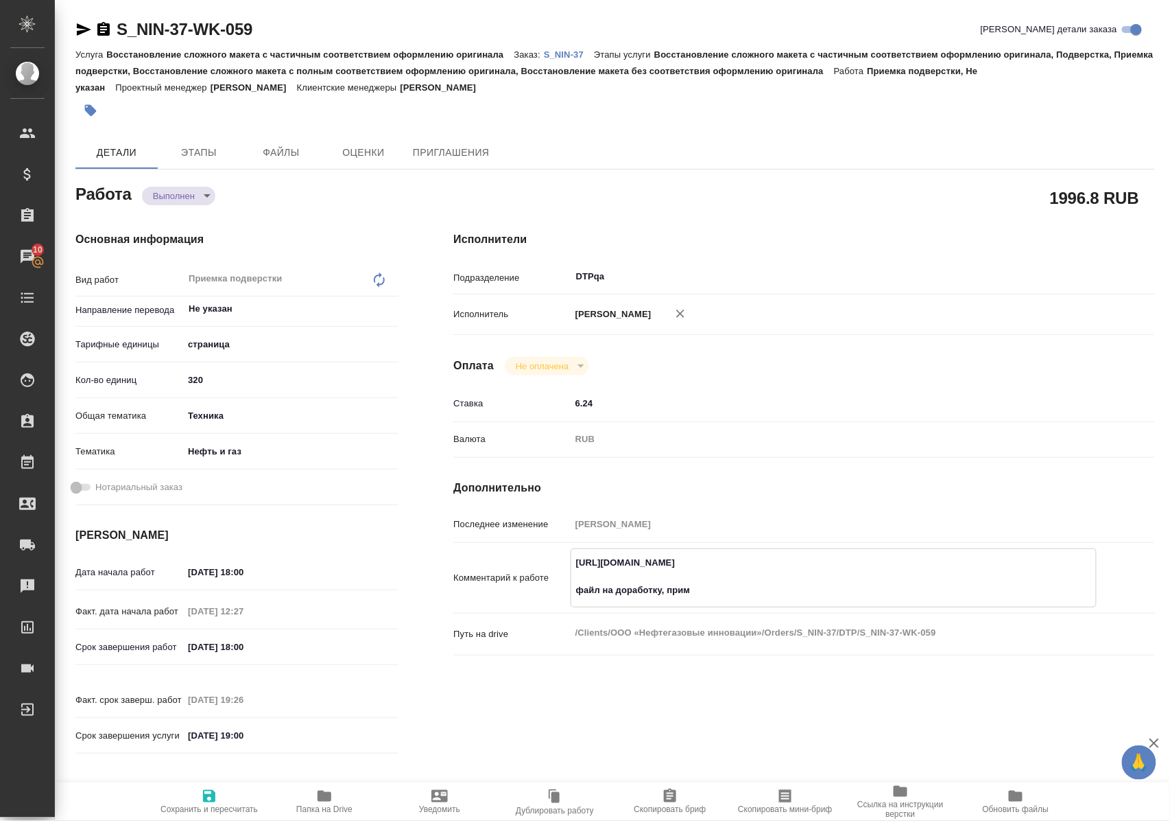
type textarea "x"
type textarea "https://tera.awatera.com/Work/6806996a03caf667515f5194/ файл на доработку, прим…"
type textarea "x"
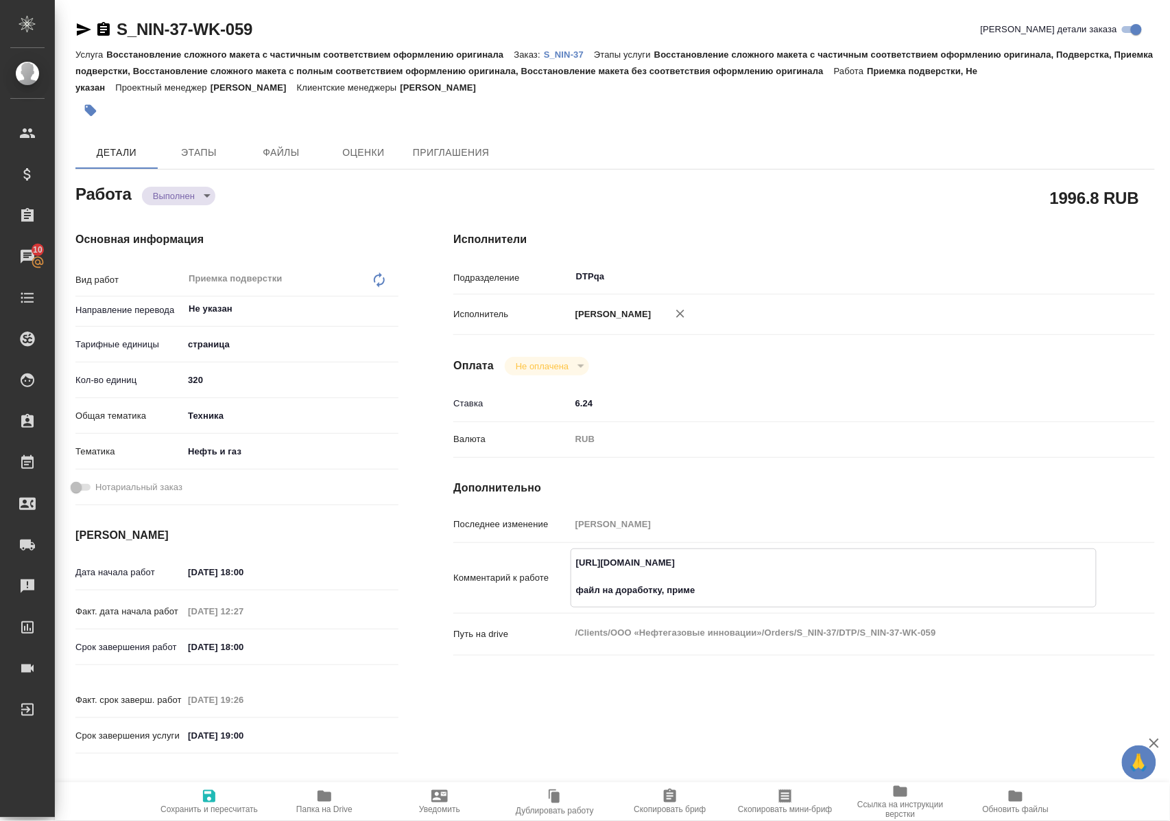
type textarea "x"
type textarea "https://tera.awatera.com/Work/6806996a03caf667515f5194/ файл на доработку, прим…"
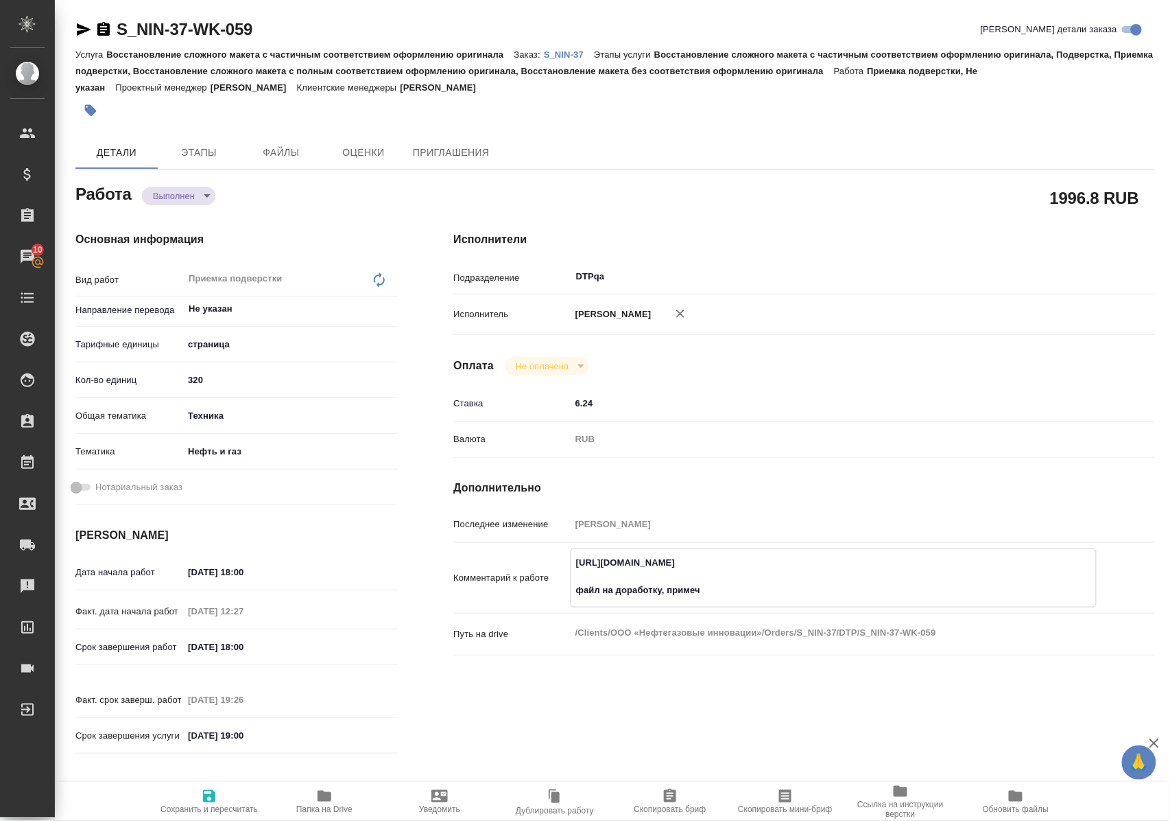
type textarea "x"
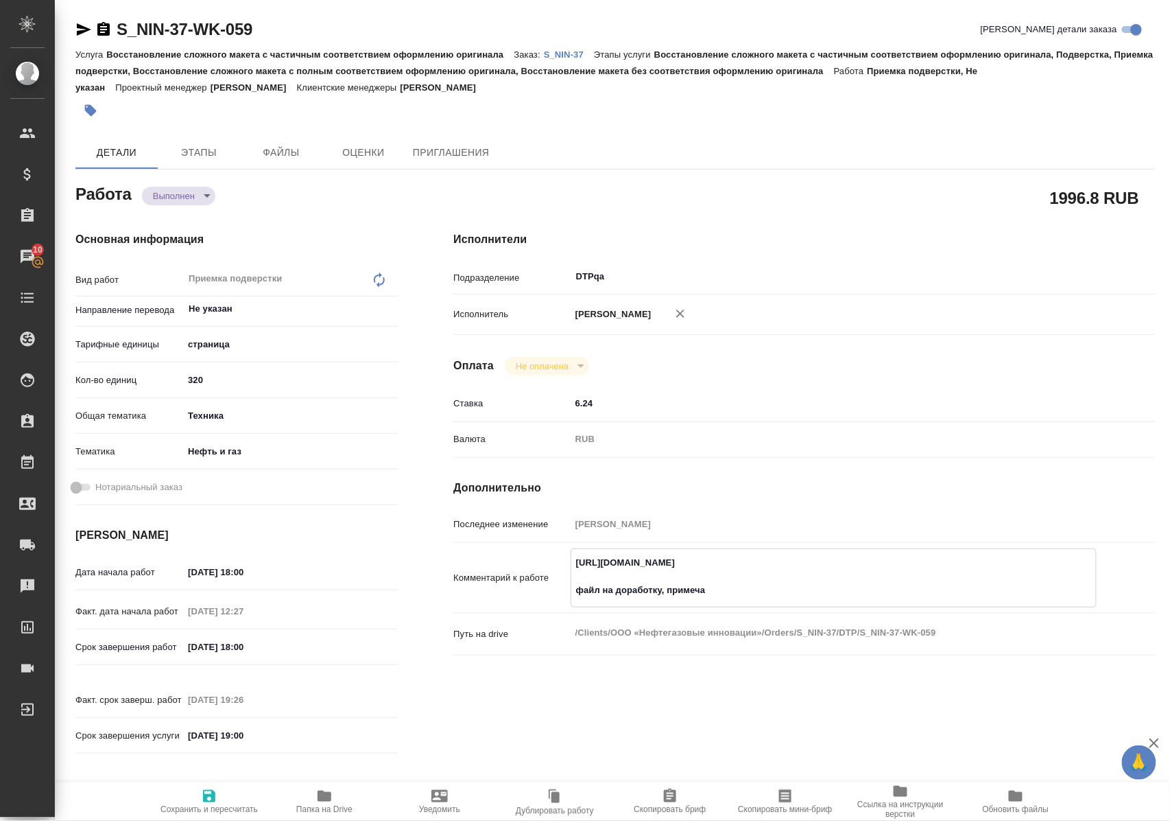
type textarea "https://tera.awatera.com/Work/6806996a03caf667515f5194/ файл на доработку, прим…"
type textarea "x"
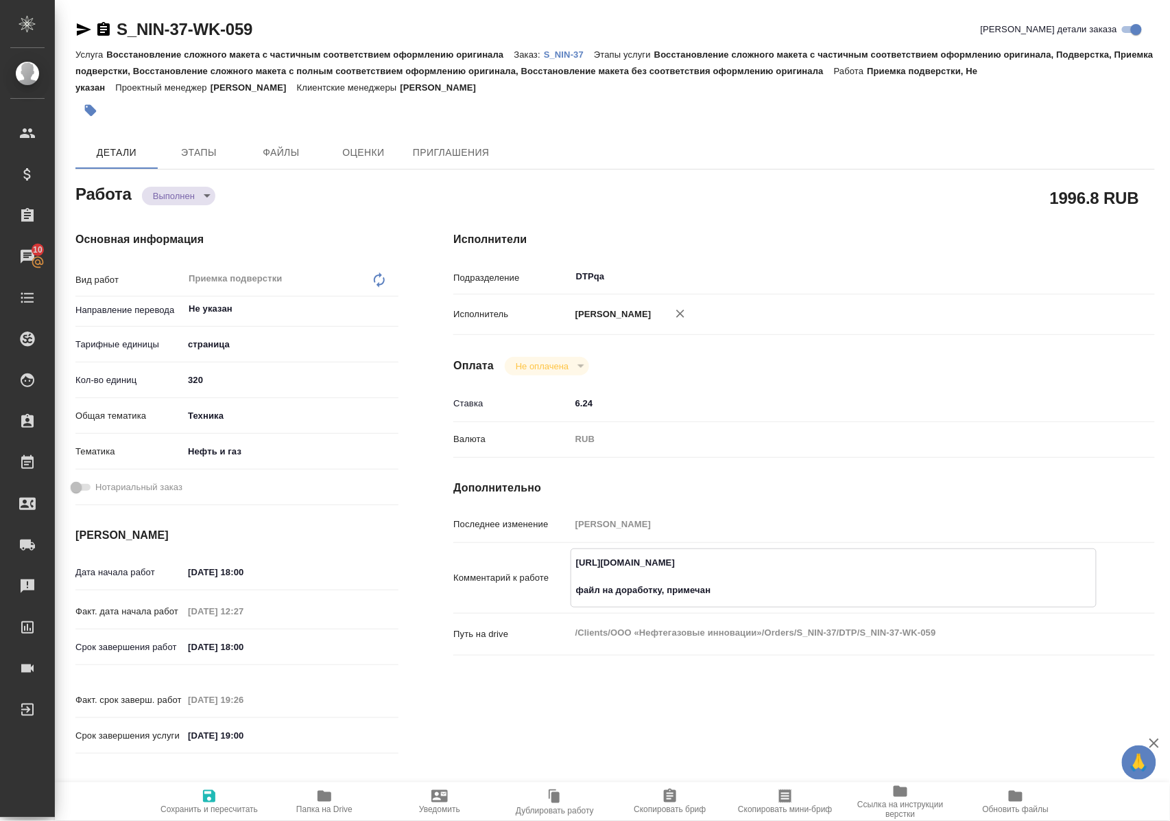
type textarea "x"
type textarea "https://tera.awatera.com/Work/6806996a03caf667515f5194/ файл на доработку, прим…"
type textarea "x"
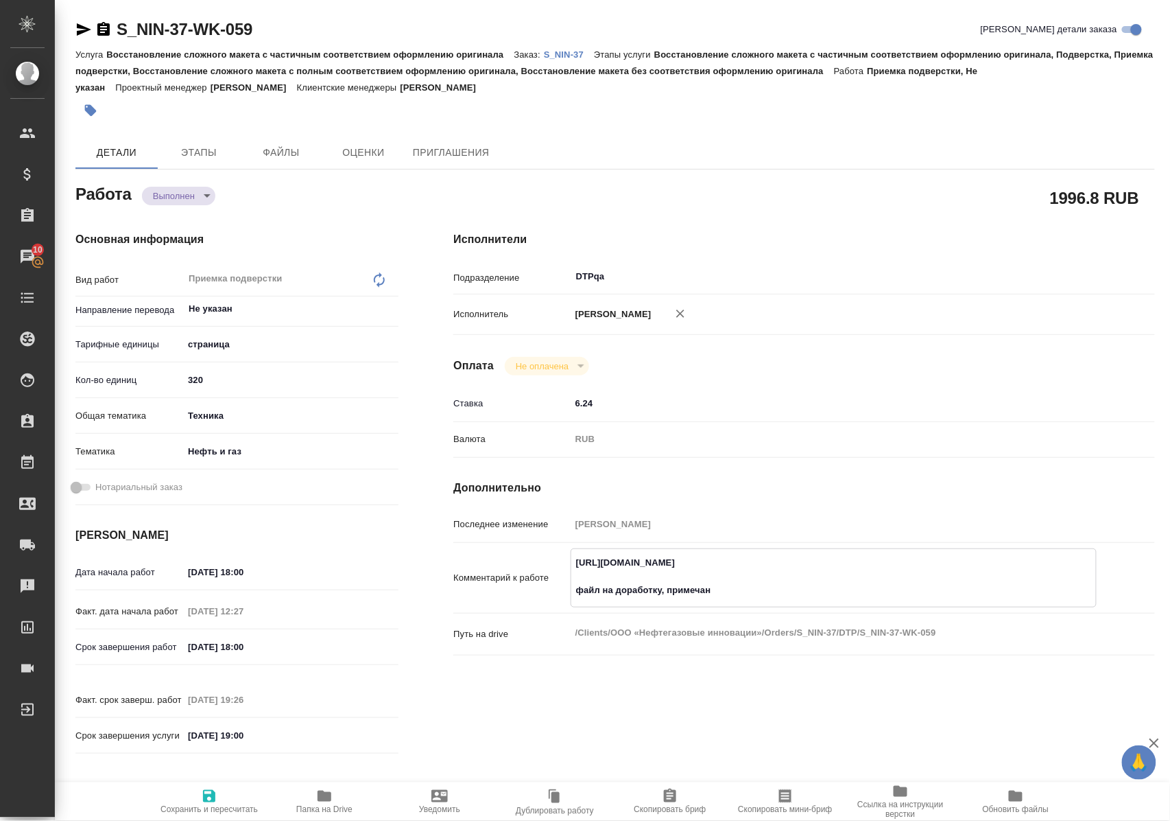
type textarea "x"
type textarea "https://tera.awatera.com/Work/6806996a03caf667515f5194/ файл на доработку, прим…"
type textarea "x"
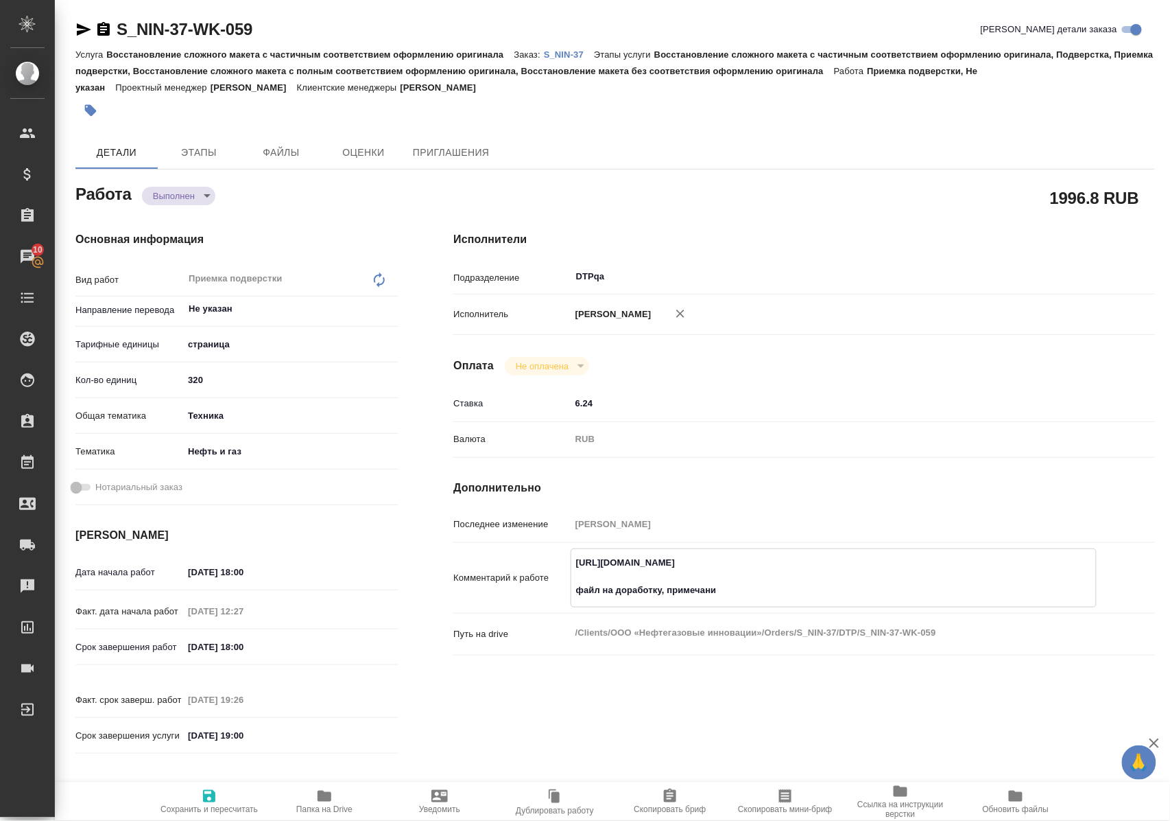
type textarea "x"
type textarea "https://tera.awatera.com/Work/6806996a03caf667515f5194/ файл на доработку, прим…"
type textarea "x"
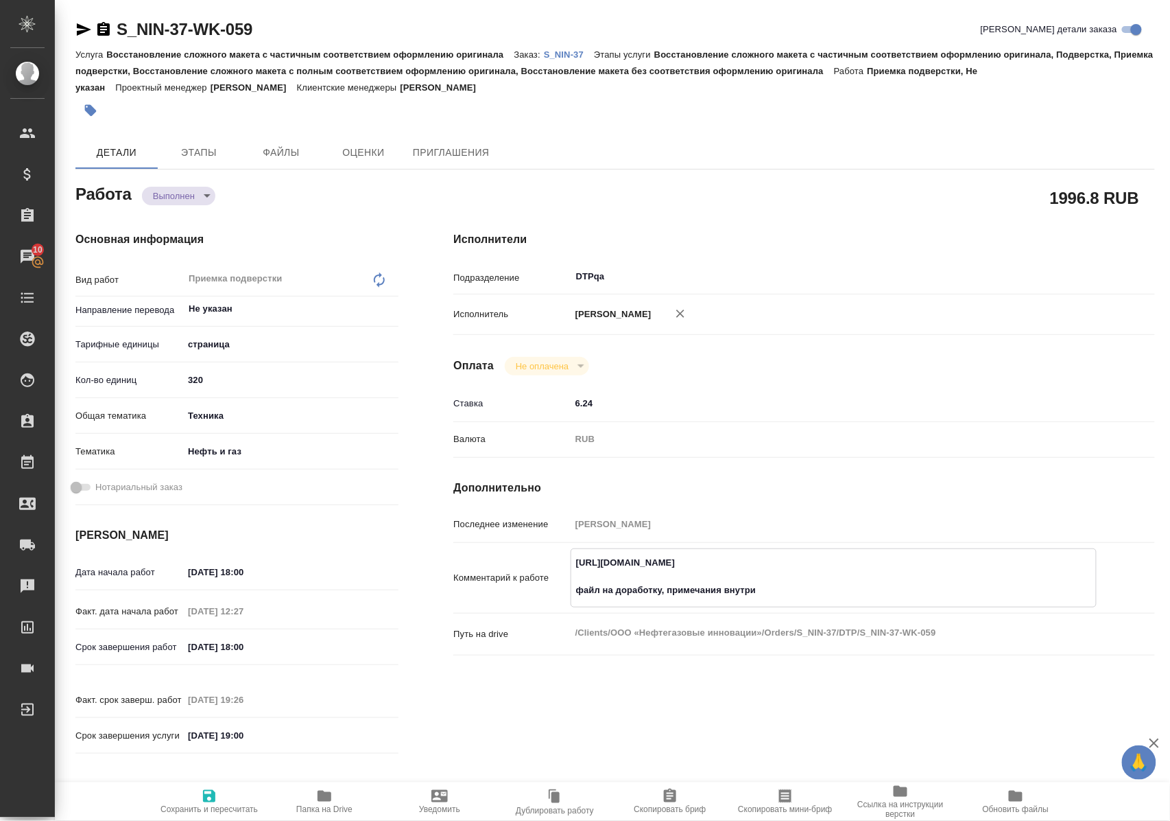
click at [207, 791] on icon "button" at bounding box center [209, 796] width 12 height 12
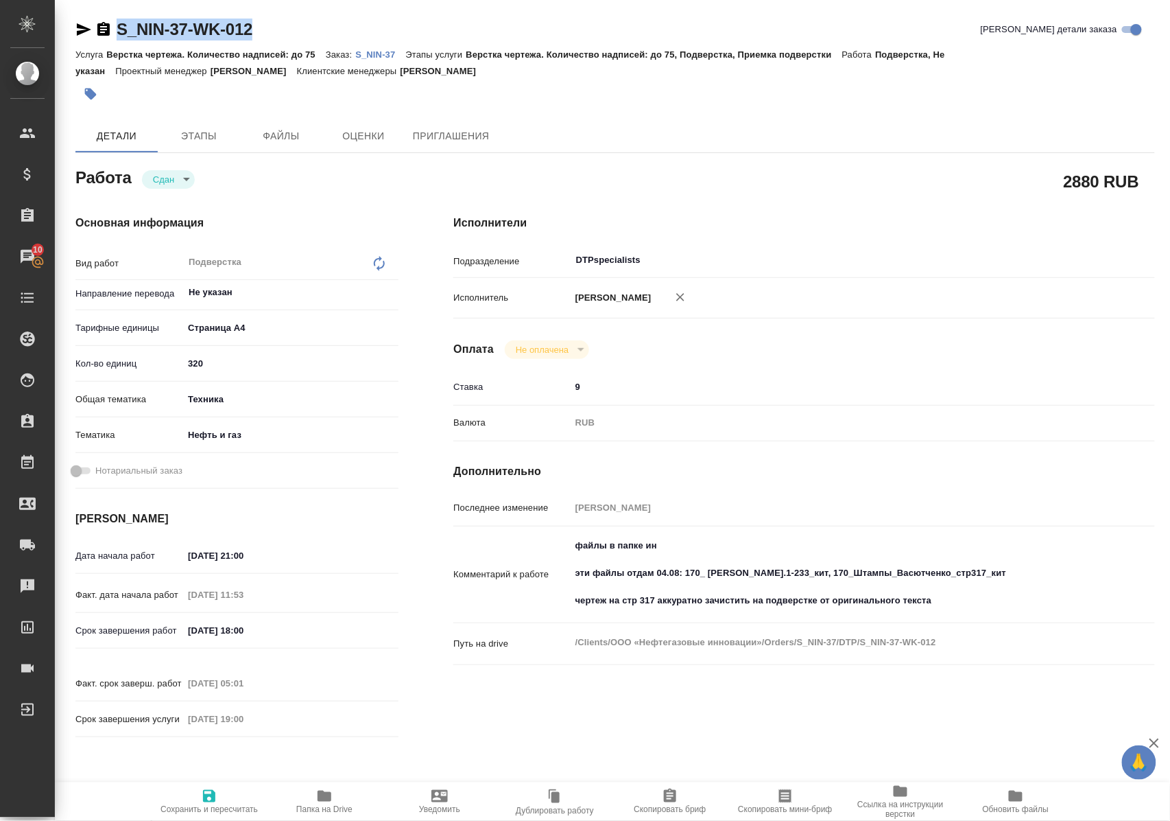
drag, startPoint x: 301, startPoint y: 30, endPoint x: 121, endPoint y: 32, distance: 179.8
click at [121, 32] on div "S_NIN-37-WK-012 Кратко детали заказа" at bounding box center [615, 30] width 1080 height 22
copy link "S_NIN-37-WK-012"
click at [388, 56] on p "S_NIN-37" at bounding box center [380, 54] width 50 height 10
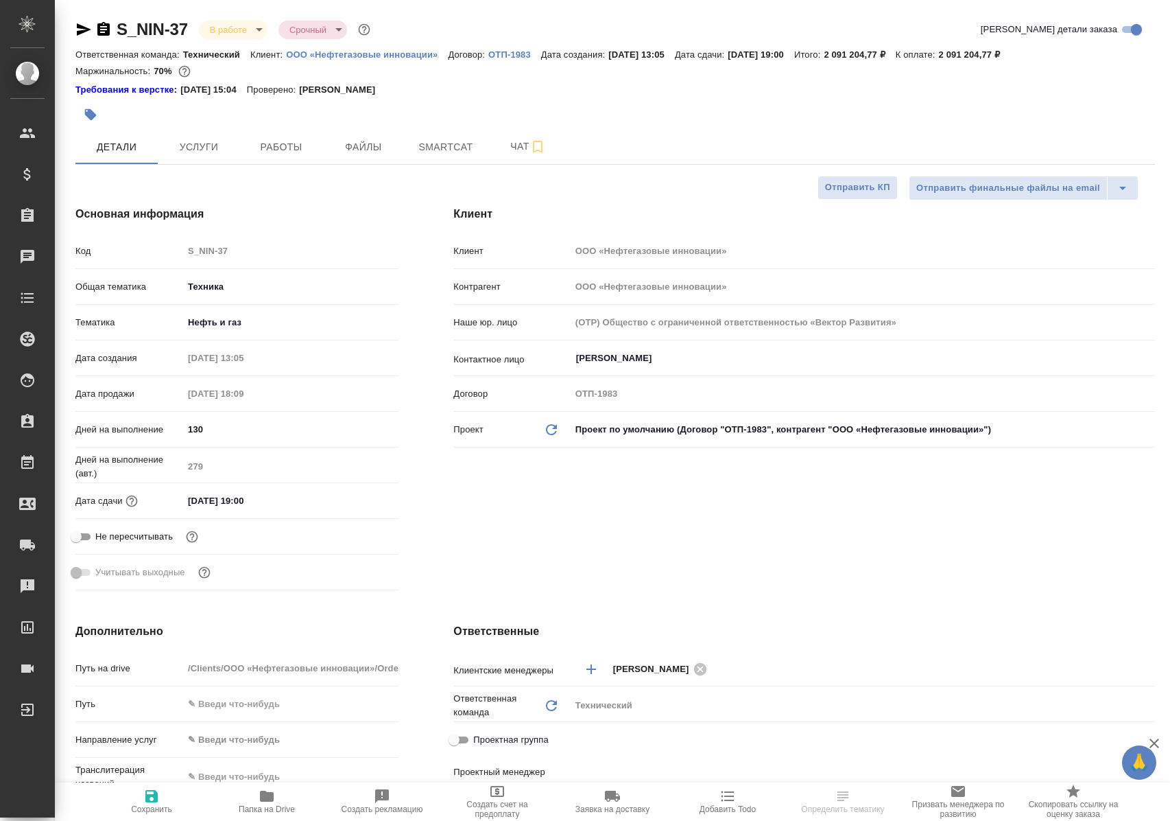
select select "RU"
type input "[PERSON_NAME]"
click at [296, 145] on span "Работы" at bounding box center [281, 147] width 66 height 17
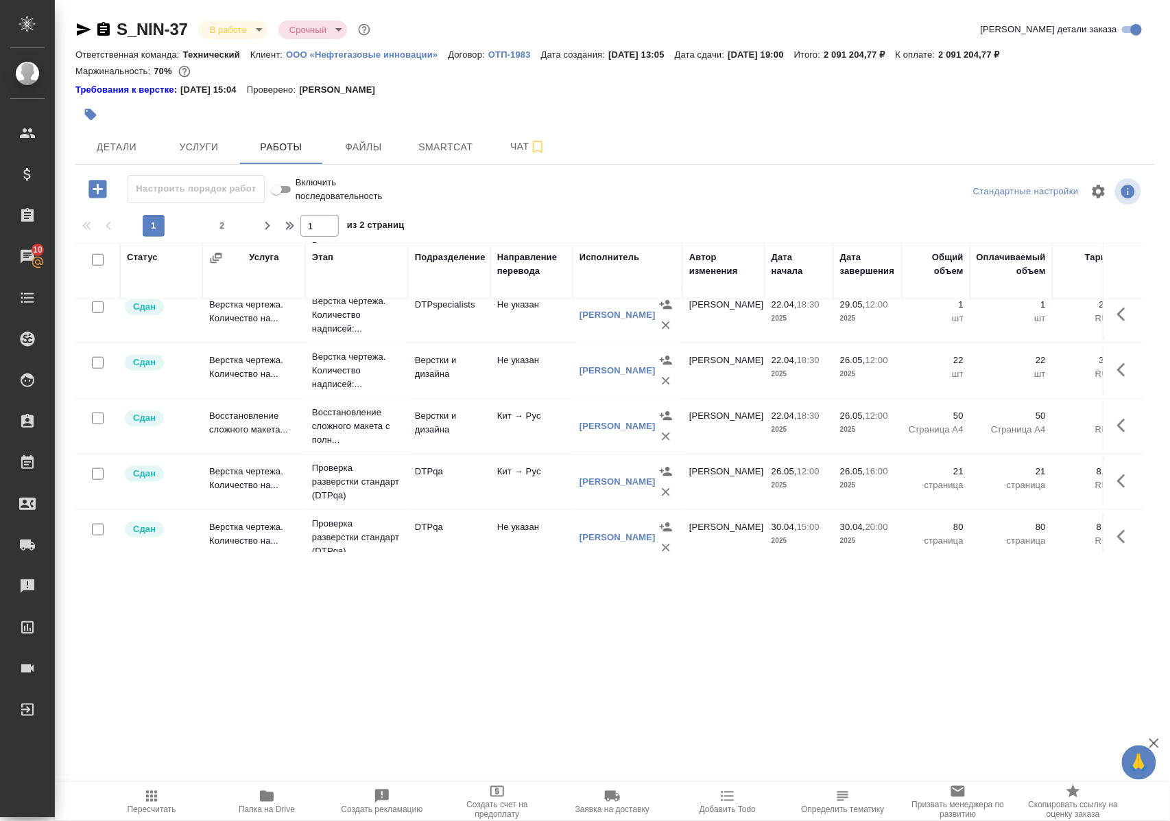
scroll to position [640, 0]
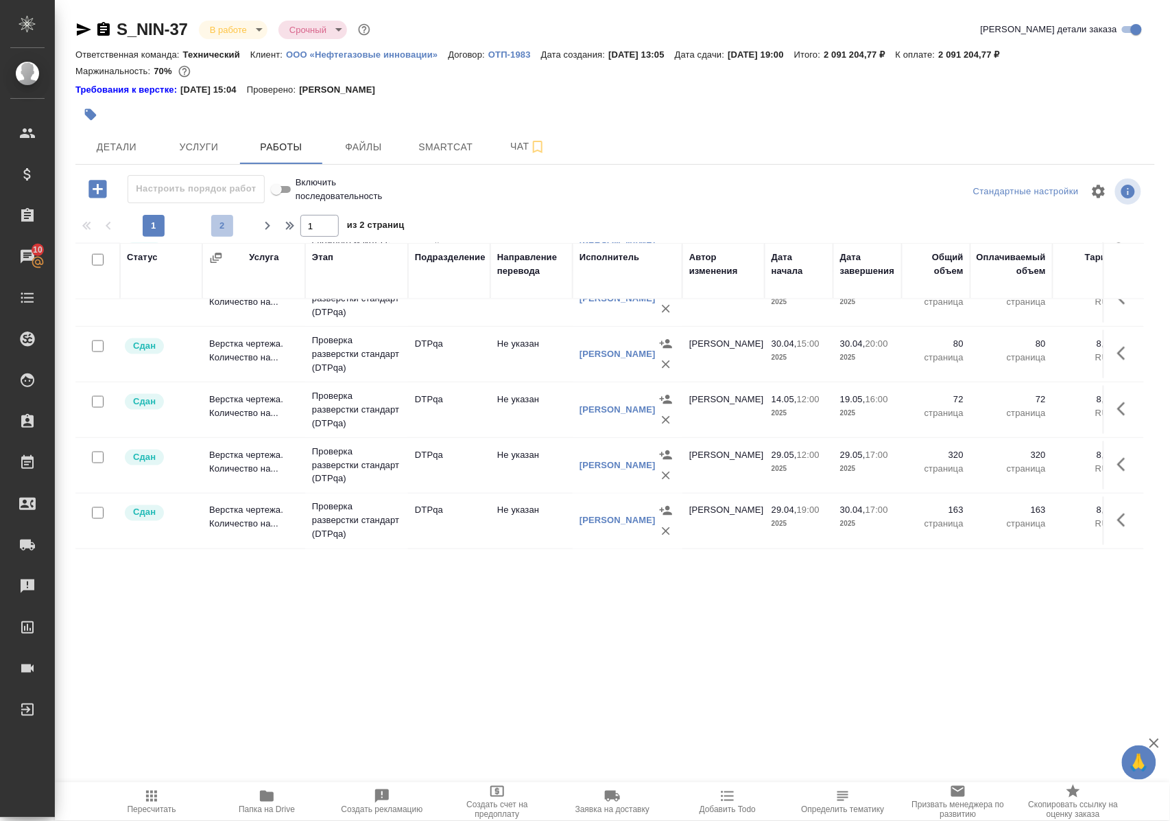
click at [223, 231] on span "2" at bounding box center [222, 226] width 22 height 14
type input "2"
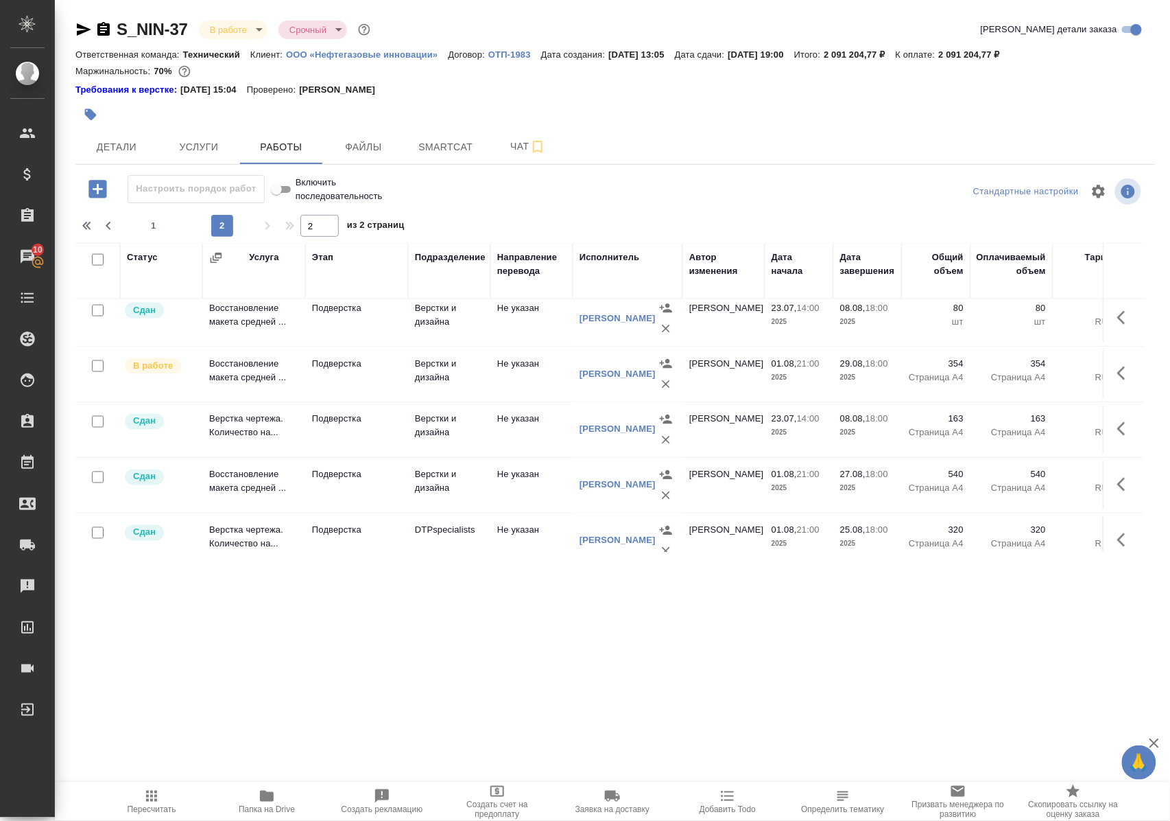
scroll to position [766, 0]
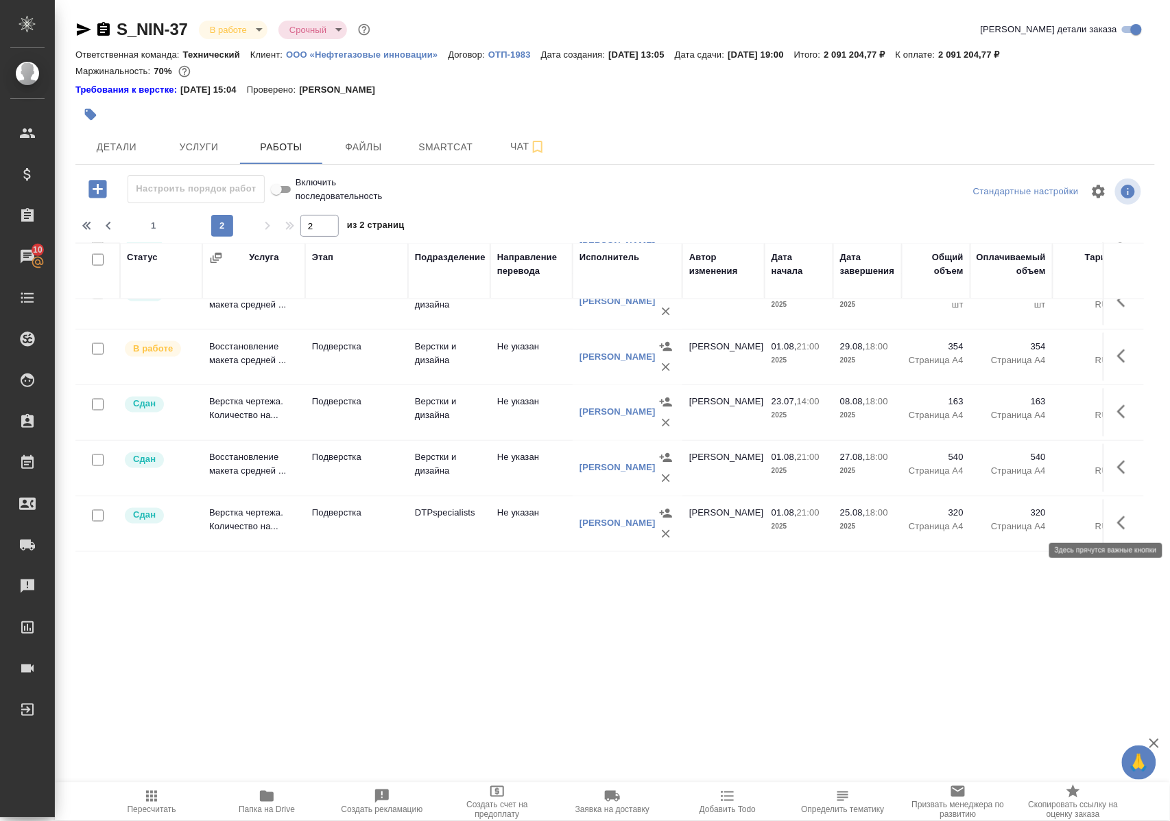
click at [1118, 516] on icon "button" at bounding box center [1126, 523] width 16 height 16
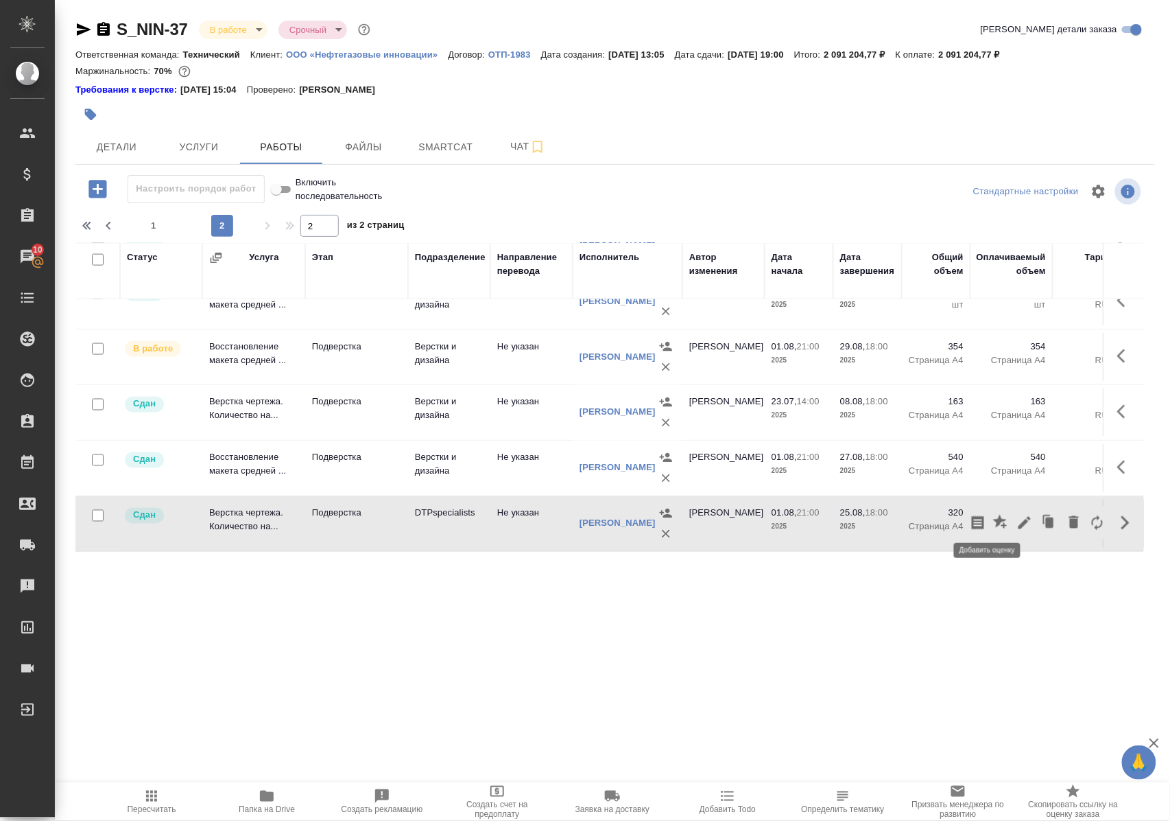
click at [993, 515] on icon "button" at bounding box center [1000, 522] width 14 height 14
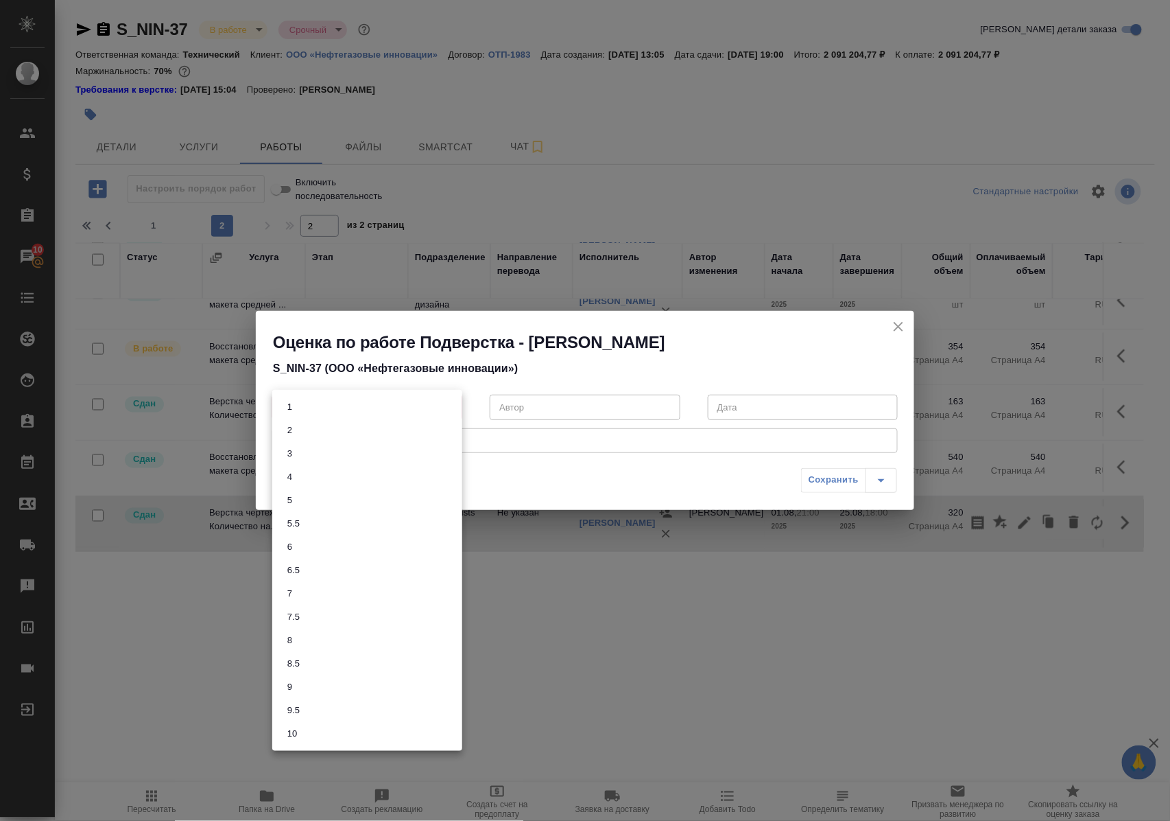
click at [447, 406] on body "🙏 .cls-1 fill:#fff; AWATERA Polushina Alena Клиенты Спецификации Заказы 10 Чаты…" at bounding box center [585, 410] width 1170 height 821
click at [301, 493] on li "5" at bounding box center [367, 500] width 190 height 23
type input "5"
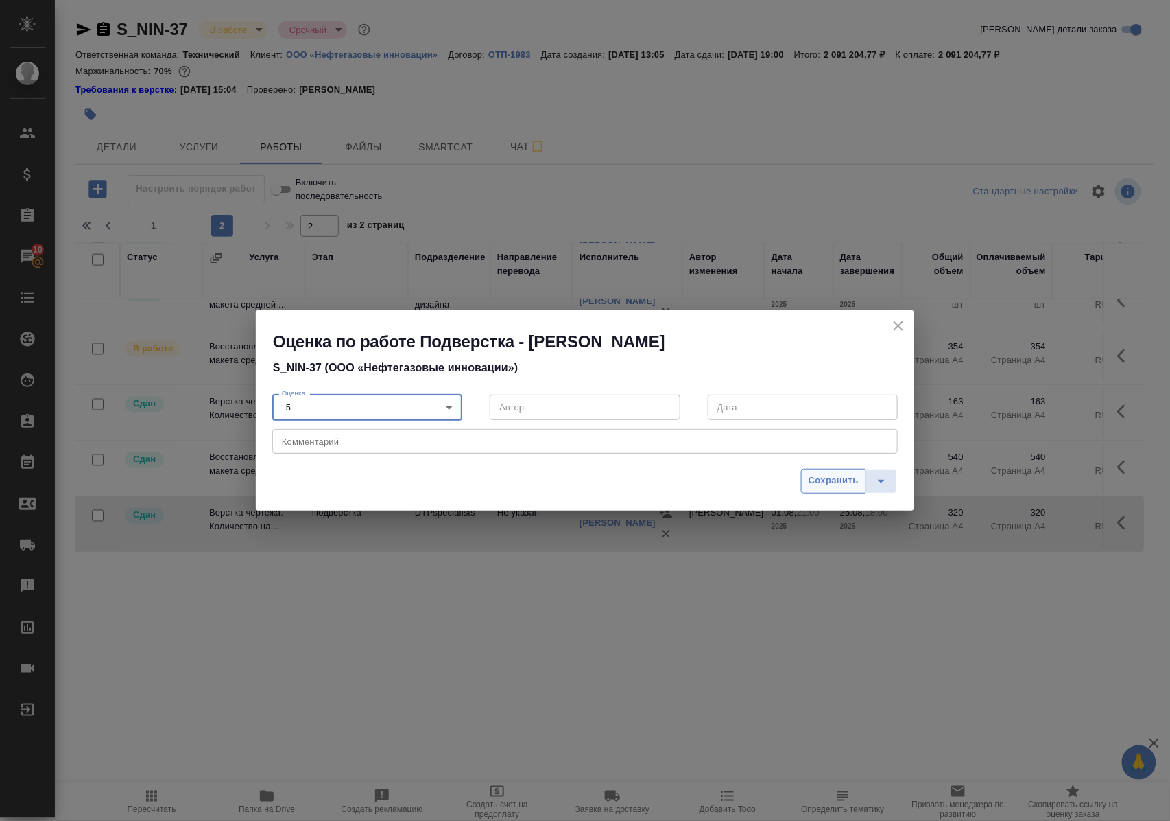
click at [843, 481] on span "Сохранить" at bounding box center [834, 481] width 50 height 16
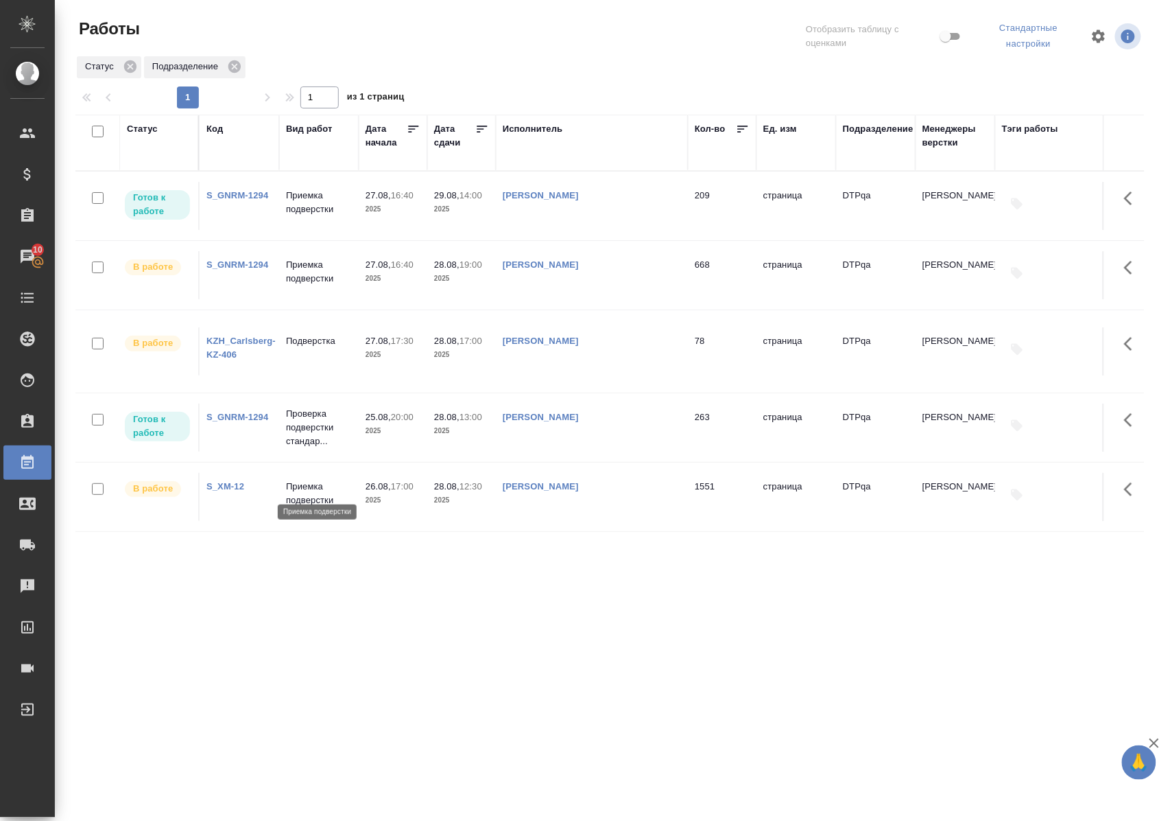
click at [316, 484] on p "Приемка подверстки" at bounding box center [319, 493] width 66 height 27
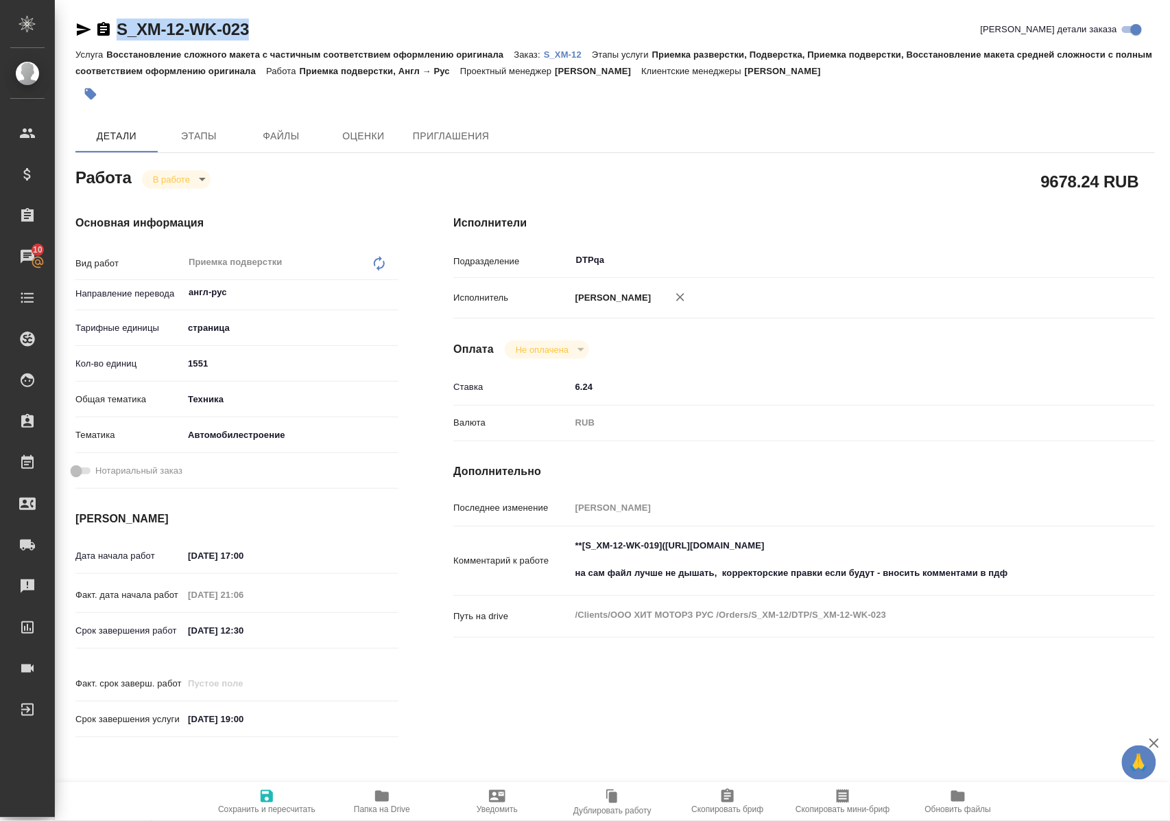
drag, startPoint x: 283, startPoint y: 25, endPoint x: 117, endPoint y: 27, distance: 166.0
click at [117, 27] on div "S_XM-12-WK-023 Кратко детали заказа" at bounding box center [615, 30] width 1080 height 22
copy link "S_XM-12-WK-023"
drag, startPoint x: 675, startPoint y: 557, endPoint x: 948, endPoint y: 561, distance: 273.1
click at [948, 561] on textarea "**[S_XM-12-WK-019](https://tera.awatera.com/Work/68124daa68cc260d5c92e8ac/)** н…" at bounding box center [834, 559] width 525 height 51
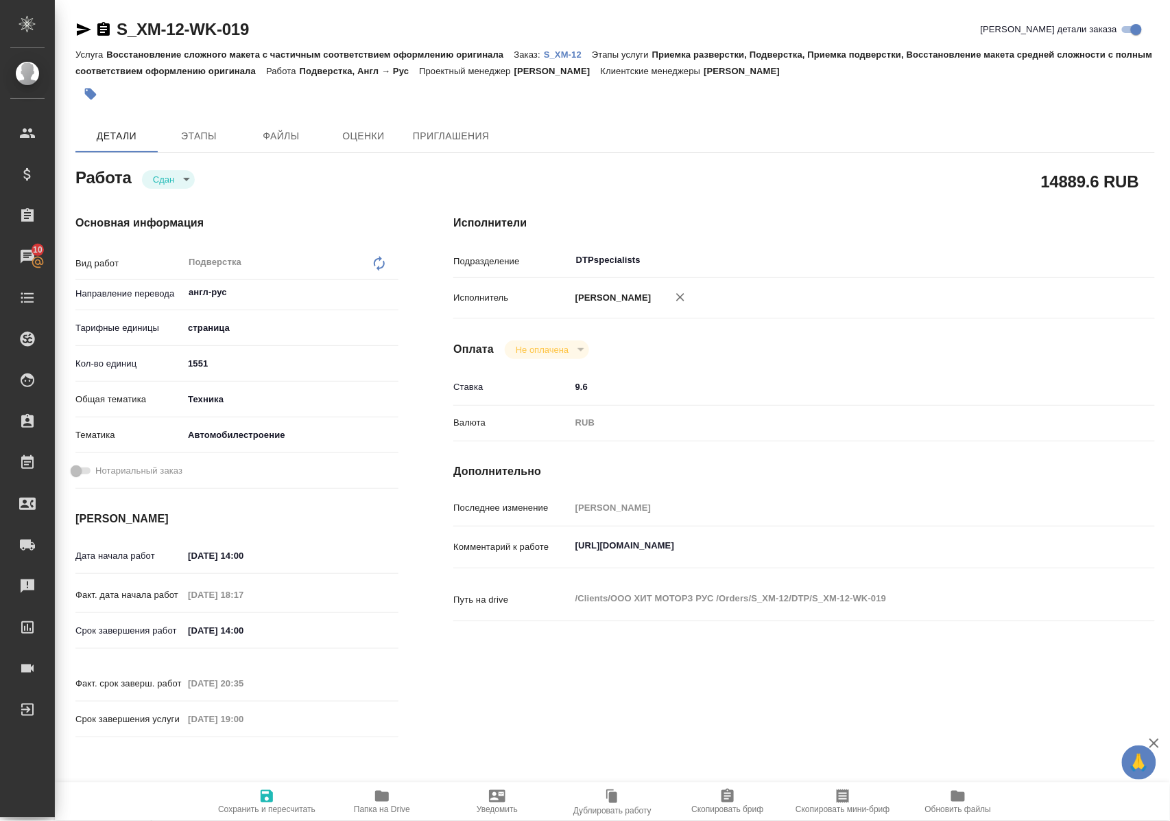
scroll to position [355, 0]
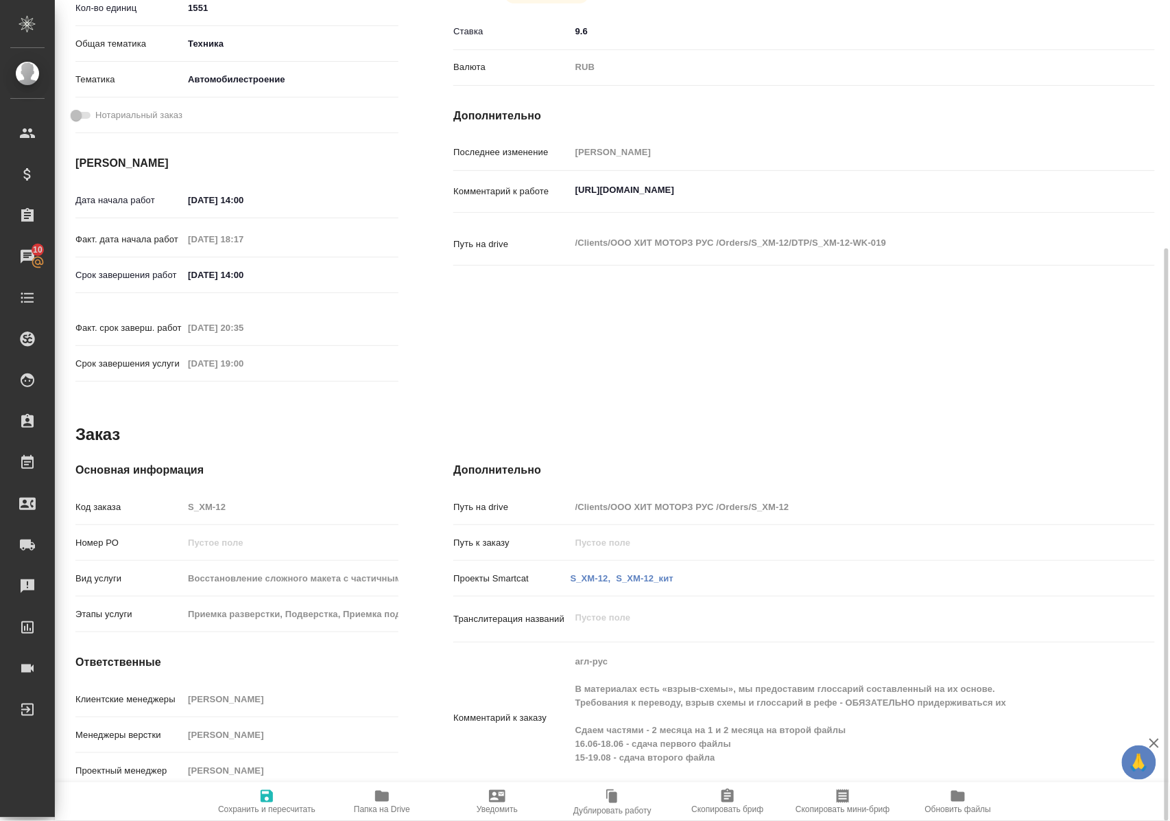
click at [386, 799] on icon "button" at bounding box center [382, 795] width 14 height 11
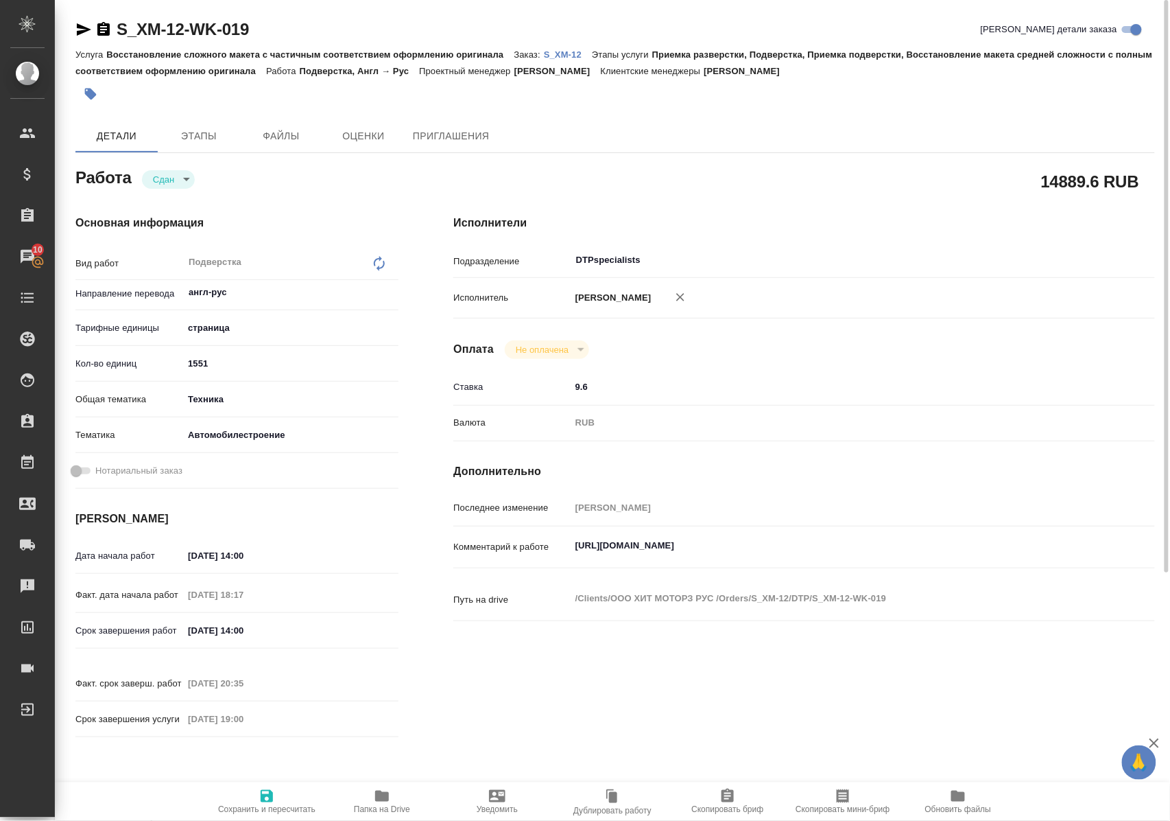
click at [574, 48] on link "S_XM-12" at bounding box center [568, 54] width 48 height 12
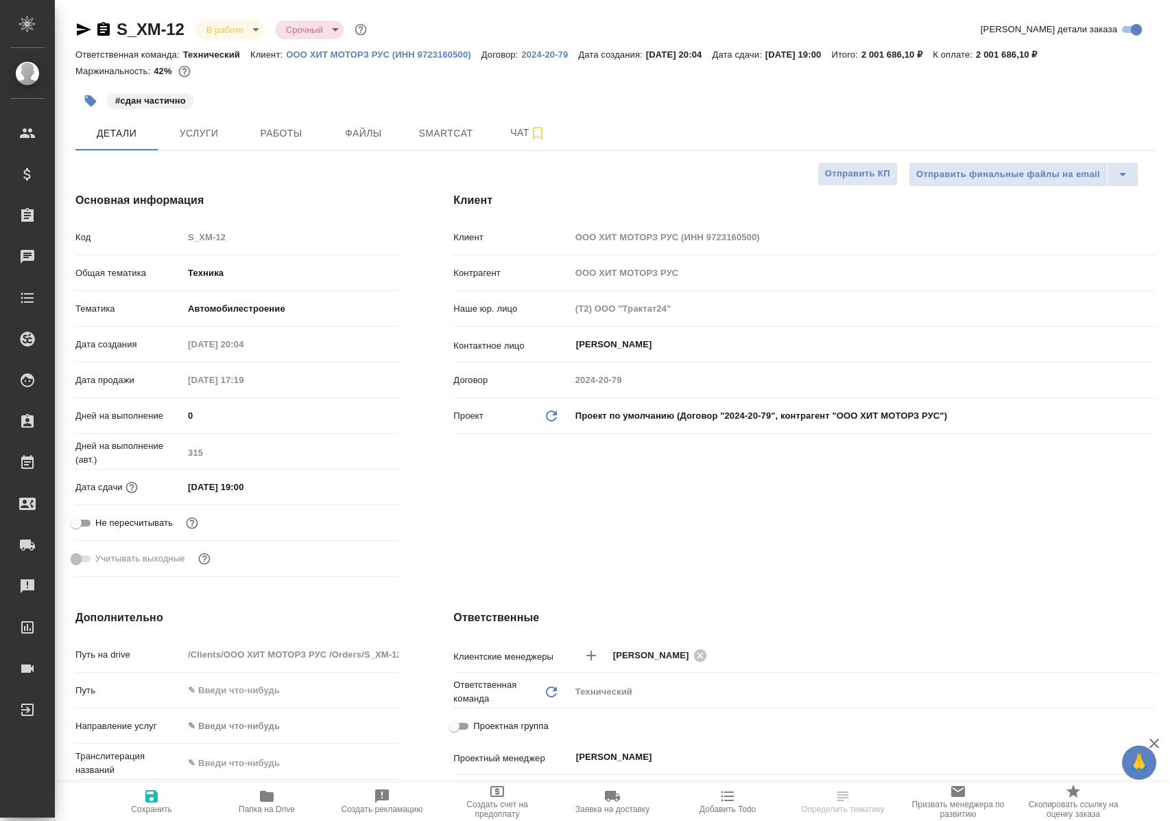
select select "RU"
click at [294, 129] on span "Работы" at bounding box center [281, 133] width 66 height 17
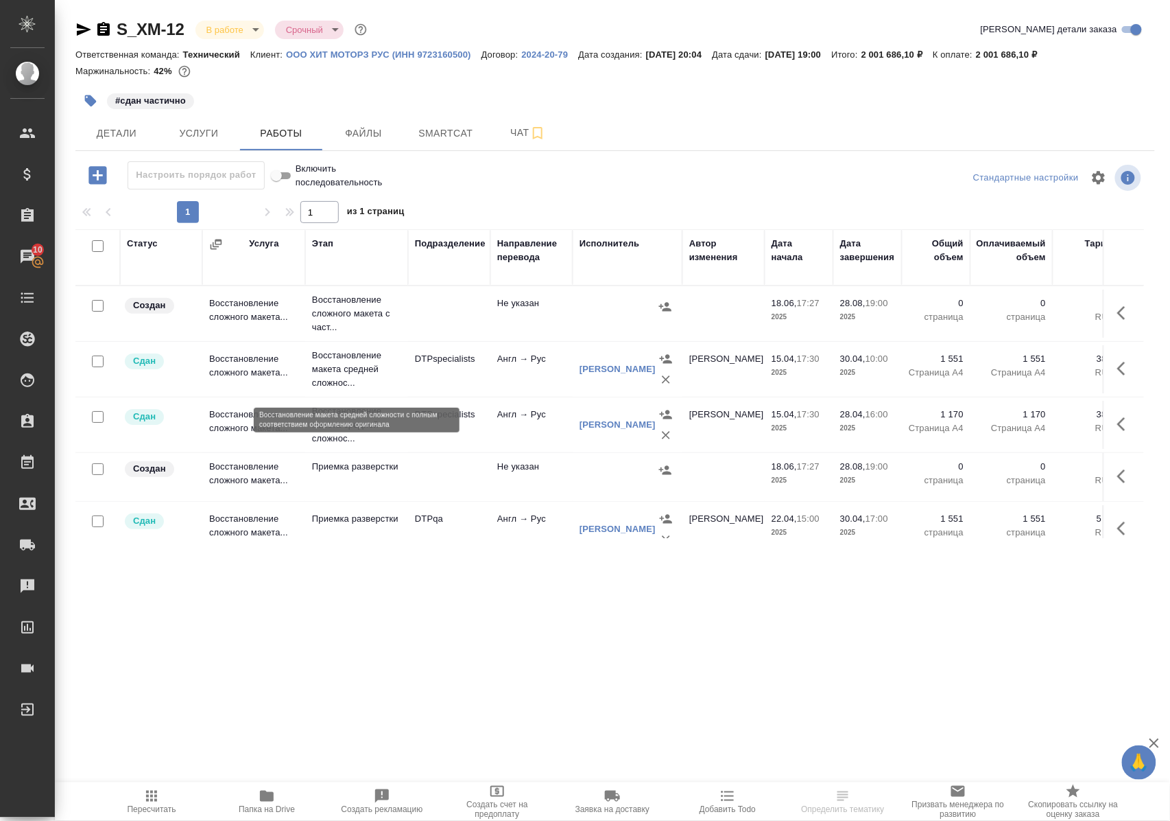
click at [362, 382] on p "Восстановление макета средней сложнос..." at bounding box center [356, 369] width 89 height 41
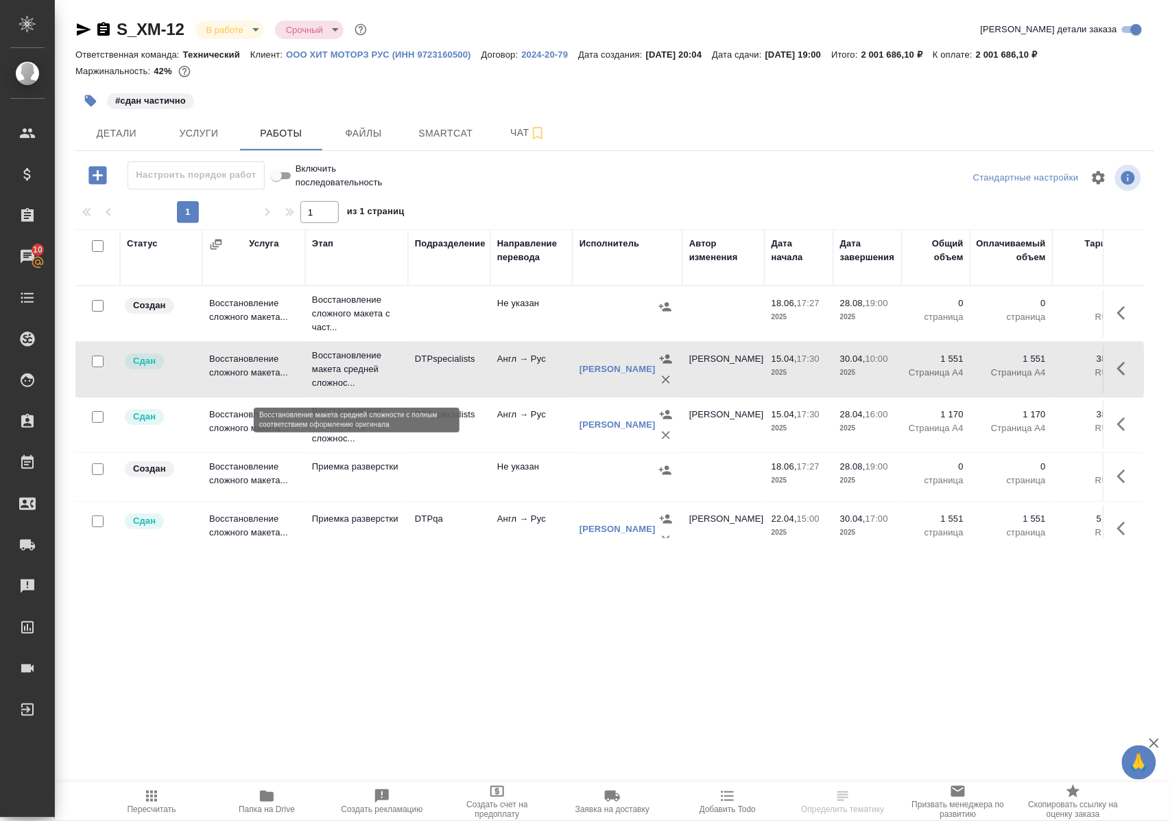
click at [362, 382] on p "Восстановление макета средней сложнос..." at bounding box center [356, 369] width 89 height 41
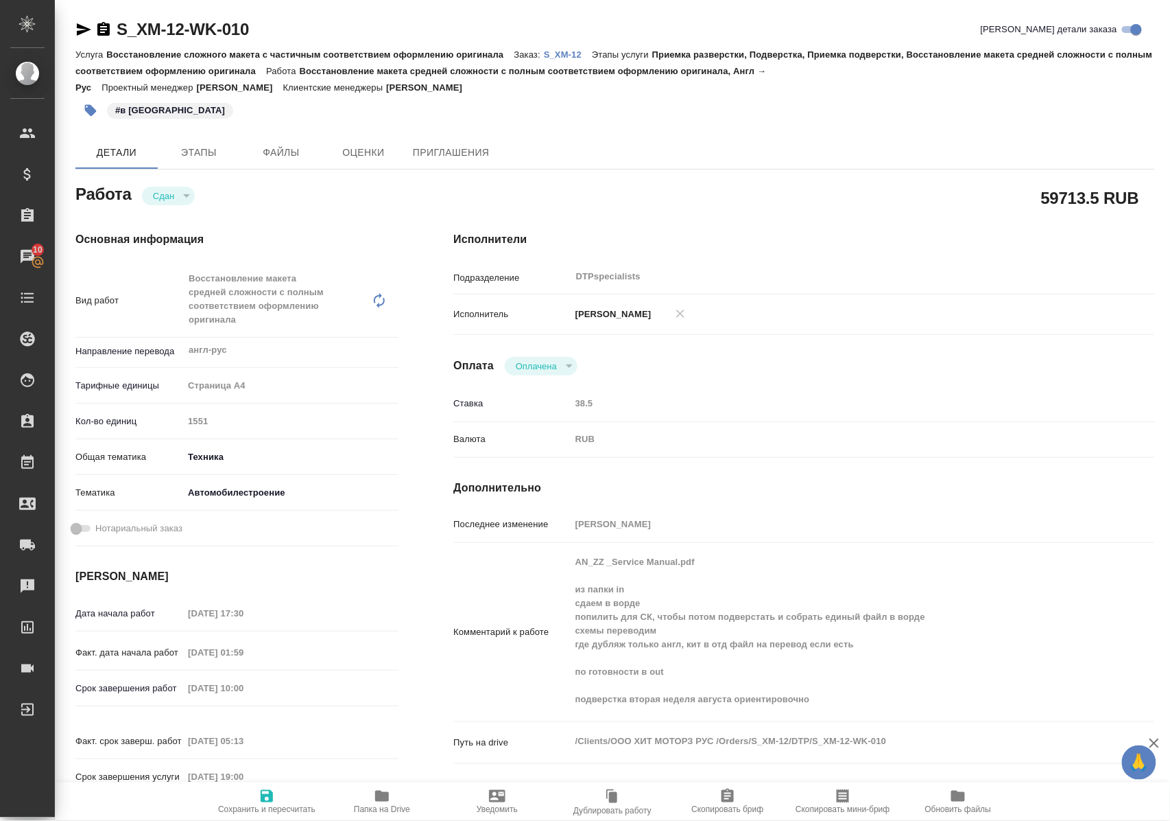
scroll to position [91, 0]
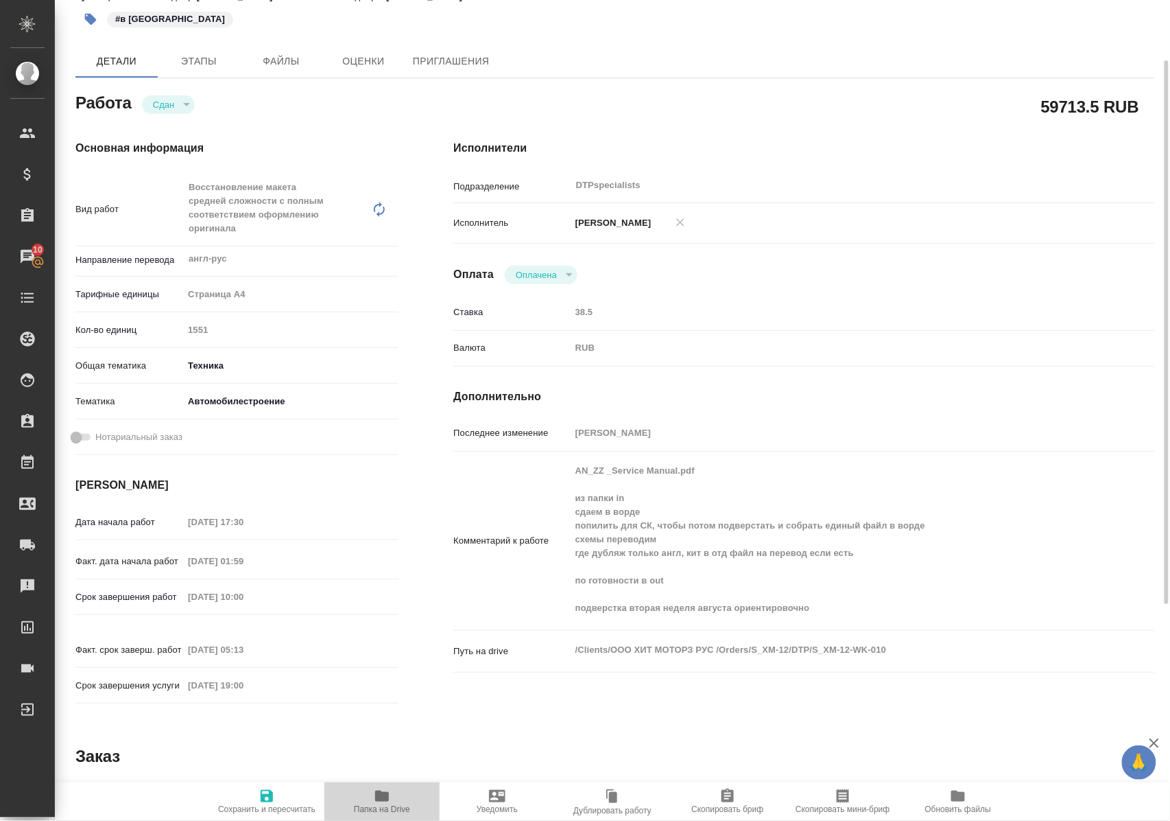
click at [385, 797] on icon "button" at bounding box center [382, 795] width 14 height 11
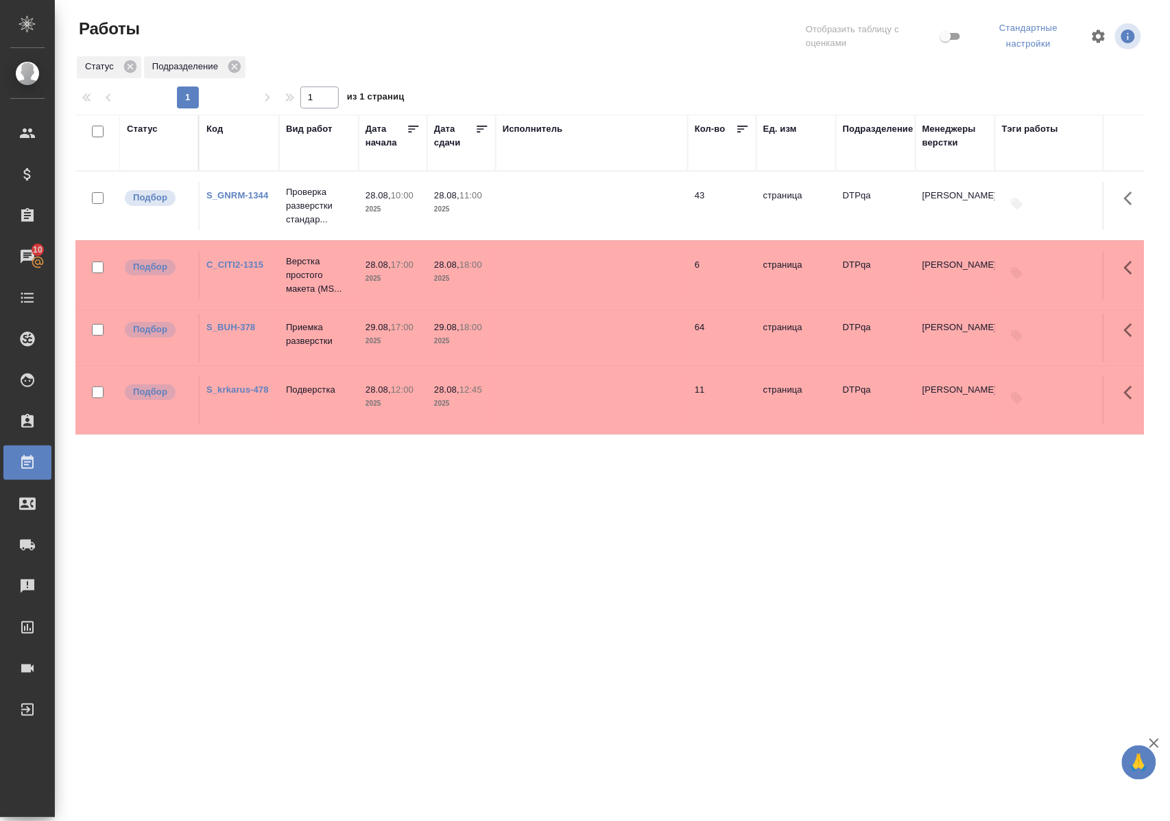
click at [250, 195] on link "S_GNRM-1344" at bounding box center [238, 195] width 62 height 10
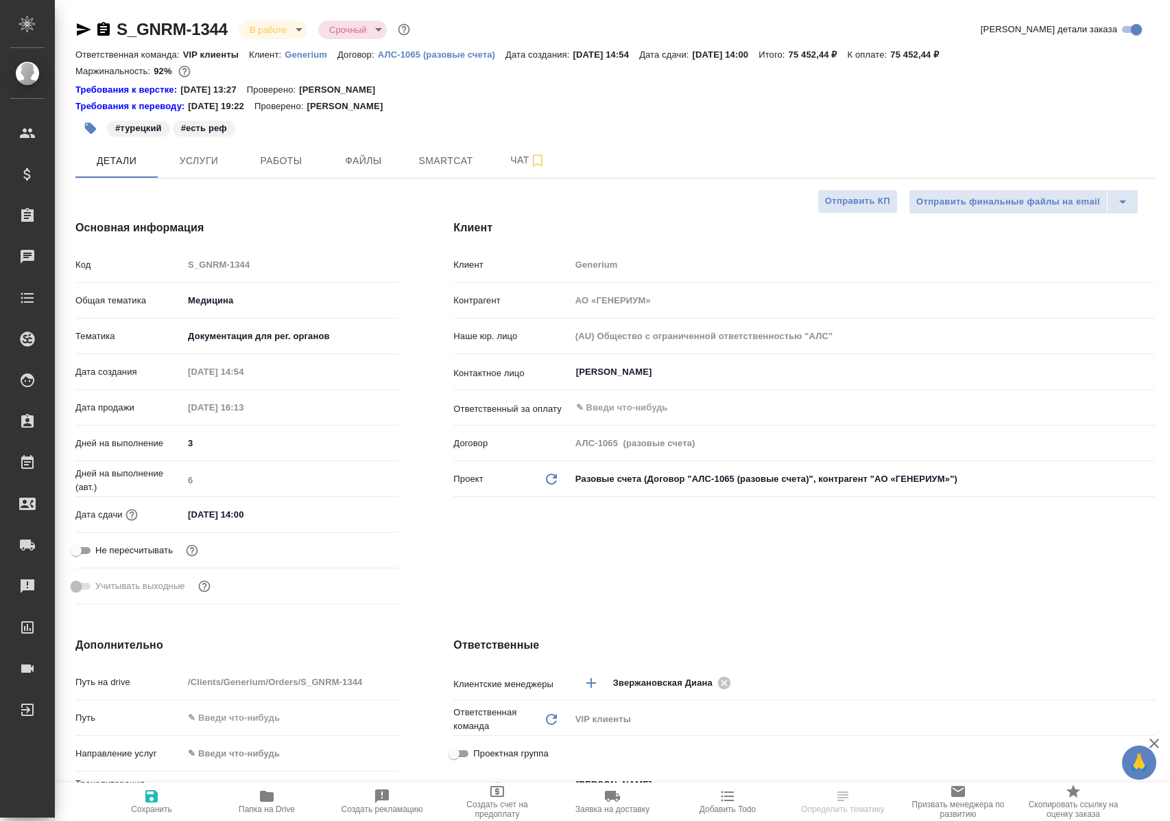
select select "RU"
click at [281, 166] on span "Работы" at bounding box center [281, 160] width 66 height 17
